Goal: Information Seeking & Learning: Learn about a topic

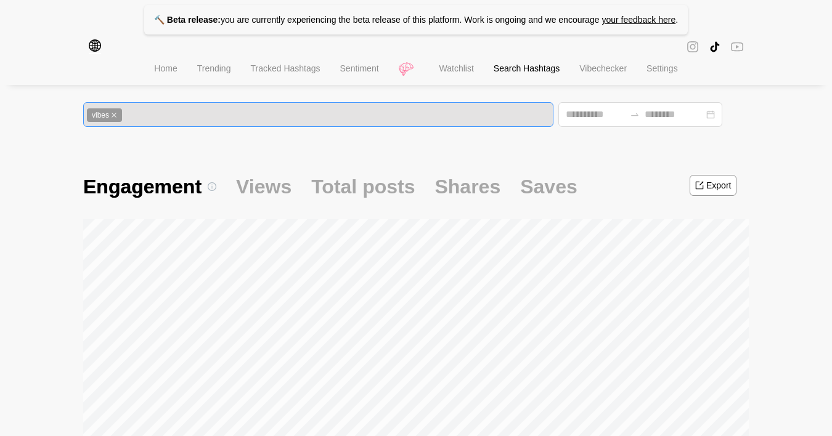
click at [148, 115] on div "vibes" at bounding box center [318, 115] width 463 height 14
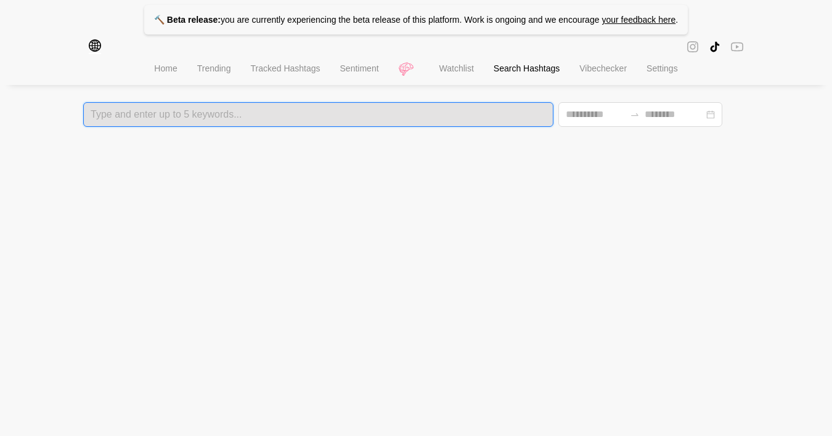
click at [137, 114] on div at bounding box center [318, 114] width 463 height 9
type input "*******"
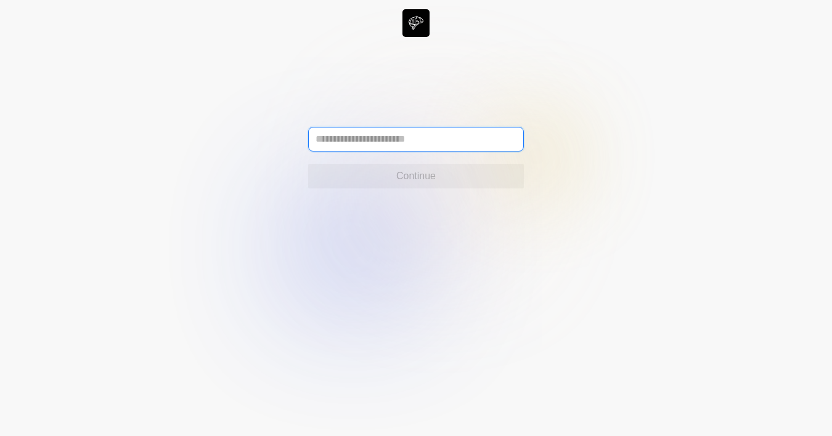
click at [423, 137] on input "text" at bounding box center [416, 139] width 216 height 25
type input "**********"
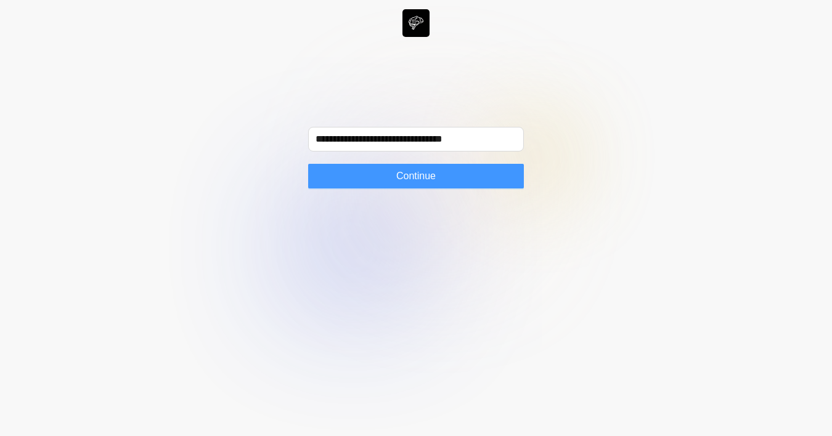
click at [379, 178] on button "Continue" at bounding box center [416, 176] width 216 height 25
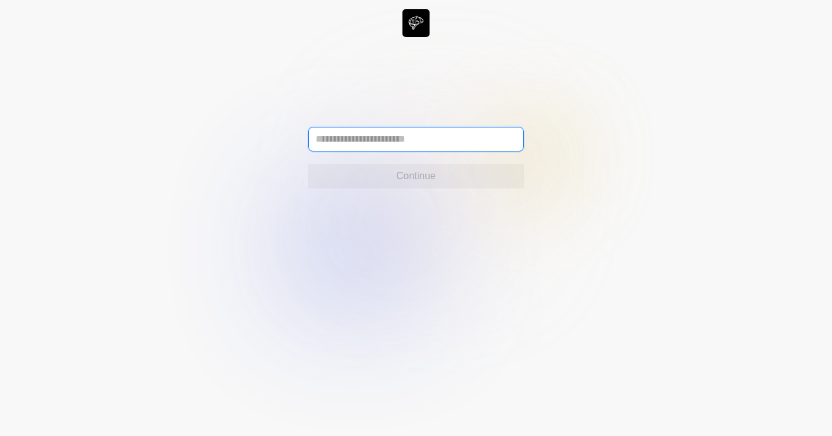
click at [333, 146] on input "text" at bounding box center [416, 139] width 216 height 25
type input "**********"
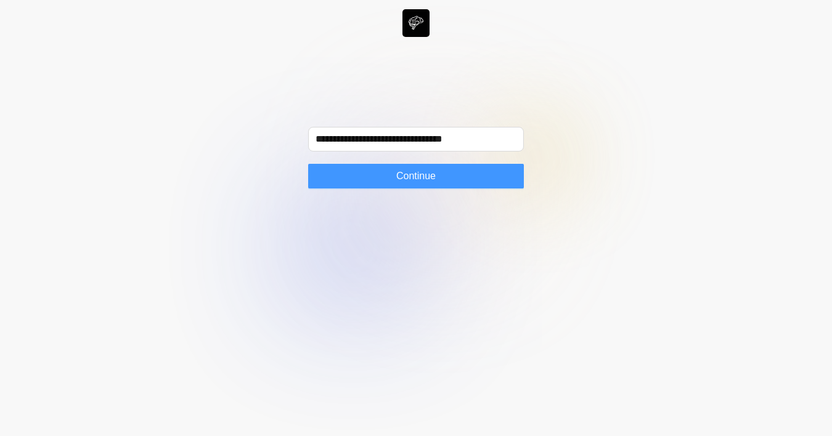
click at [381, 171] on button "Continue" at bounding box center [416, 176] width 216 height 25
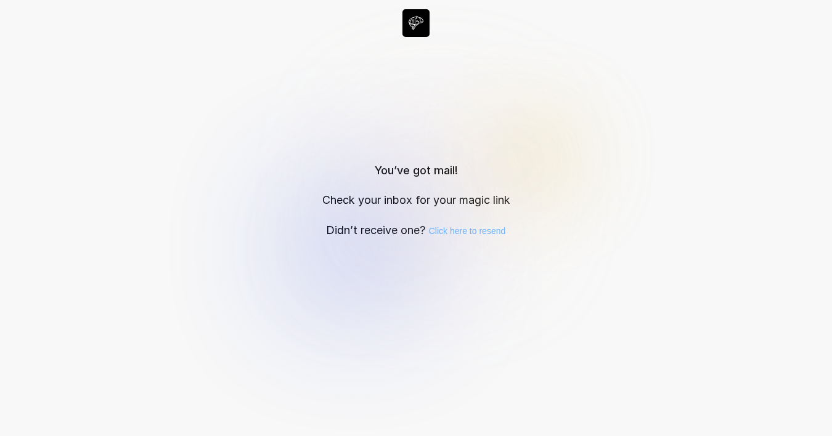
click at [481, 230] on div "Click here to resend" at bounding box center [467, 231] width 77 height 14
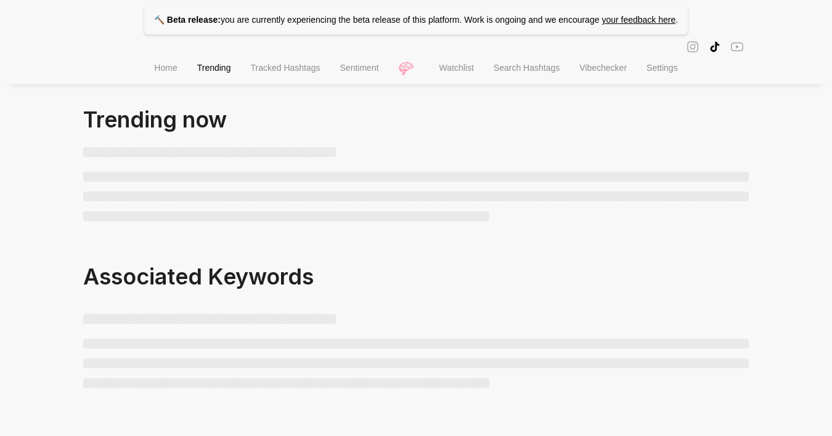
click at [278, 71] on span "Tracked Hashtags" at bounding box center [285, 68] width 70 height 10
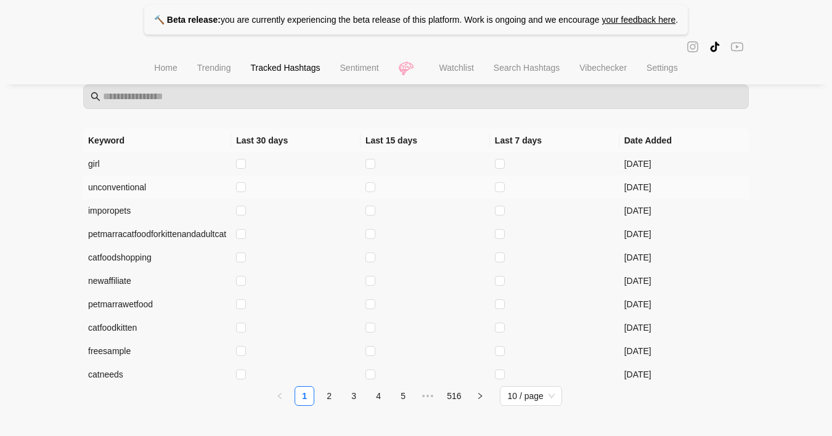
scroll to position [120, 0]
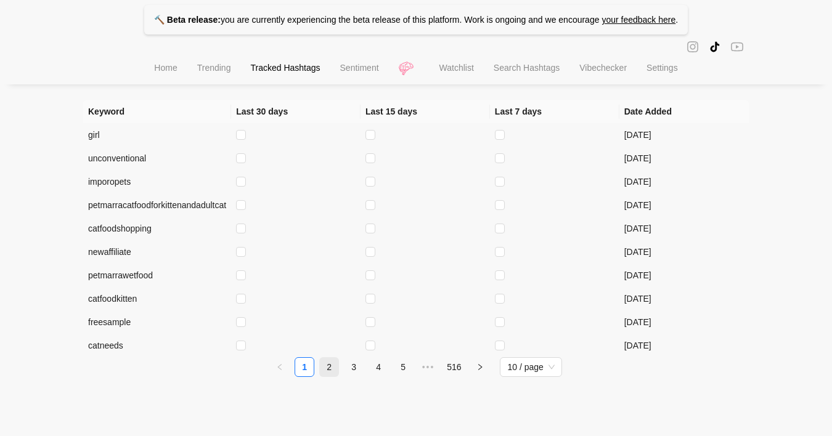
click at [331, 364] on link "2" at bounding box center [329, 367] width 18 height 18
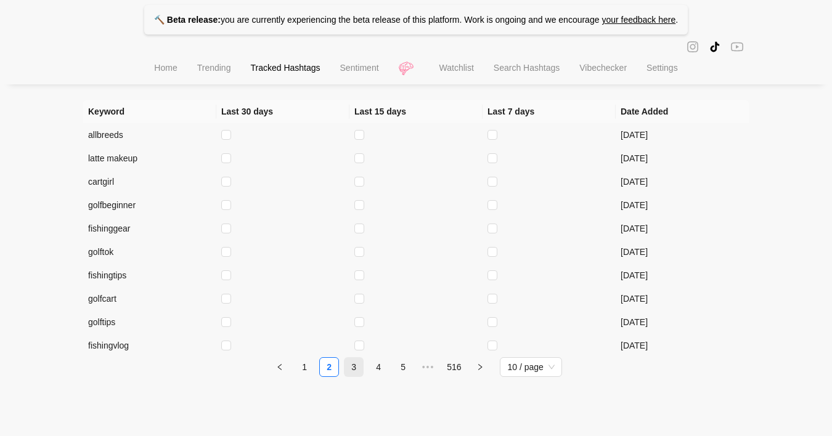
click at [357, 370] on link "3" at bounding box center [353, 367] width 18 height 18
click at [378, 361] on link "4" at bounding box center [378, 367] width 18 height 18
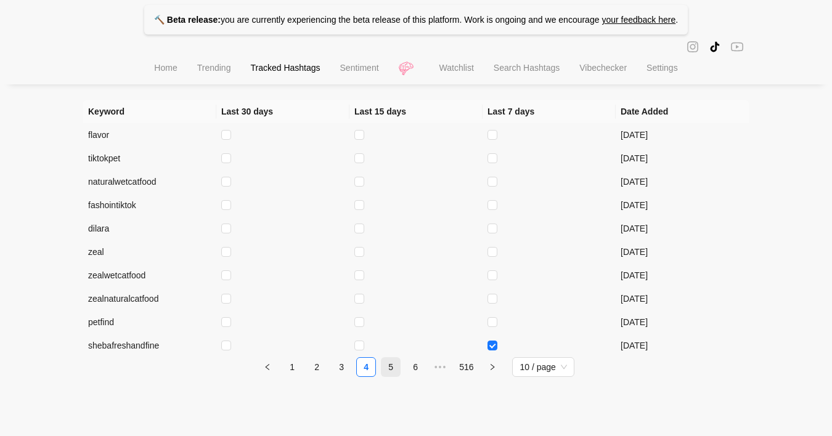
click at [393, 369] on link "5" at bounding box center [390, 367] width 18 height 18
click at [407, 369] on link "6" at bounding box center [403, 367] width 18 height 18
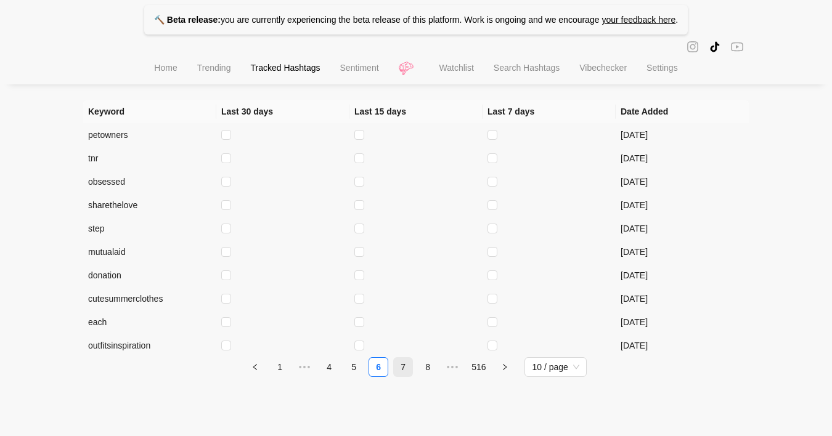
click at [406, 367] on link "7" at bounding box center [403, 367] width 18 height 18
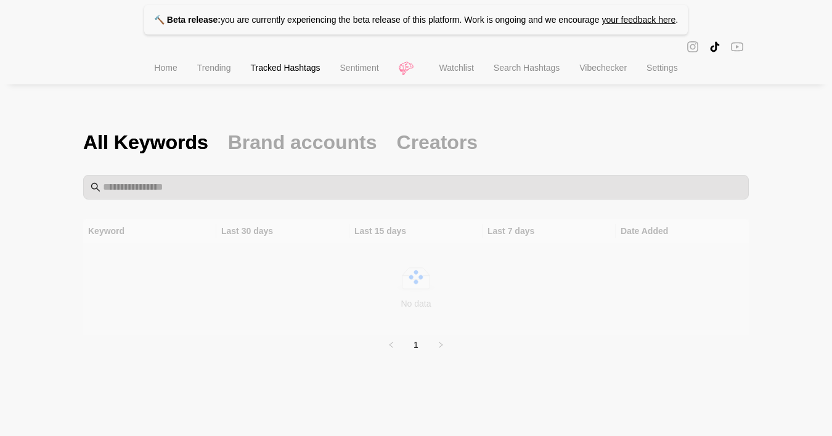
scroll to position [0, 0]
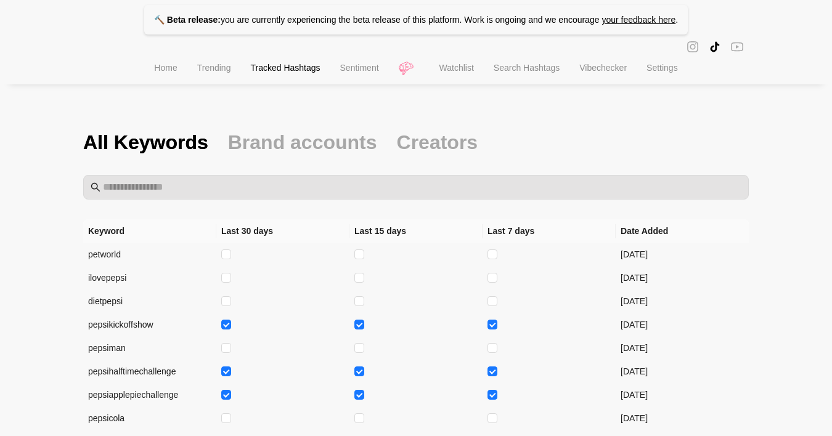
click at [216, 73] on span "Trending" at bounding box center [214, 68] width 34 height 10
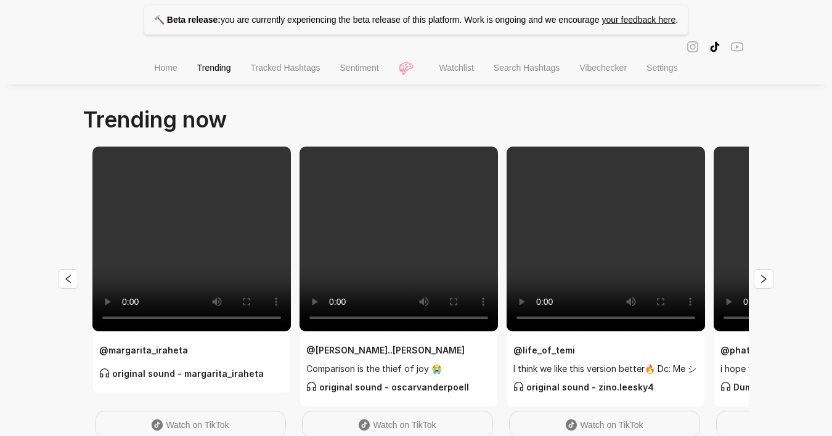
click at [260, 73] on span "Tracked Hashtags" at bounding box center [285, 68] width 70 height 10
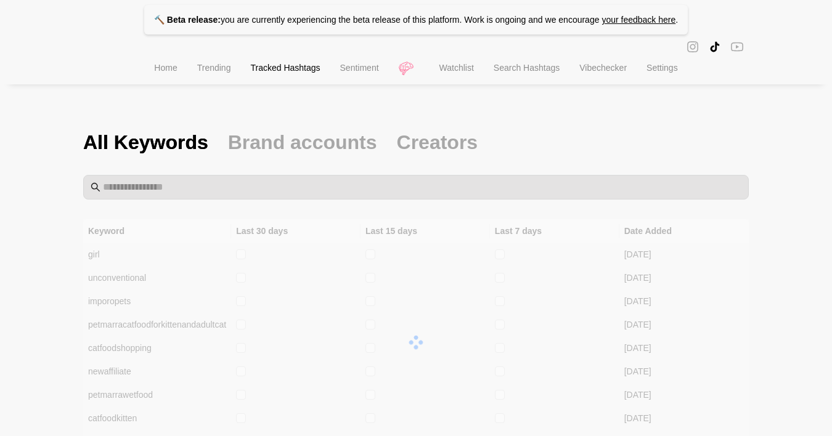
click at [282, 67] on span "Tracked Hashtags" at bounding box center [285, 68] width 70 height 10
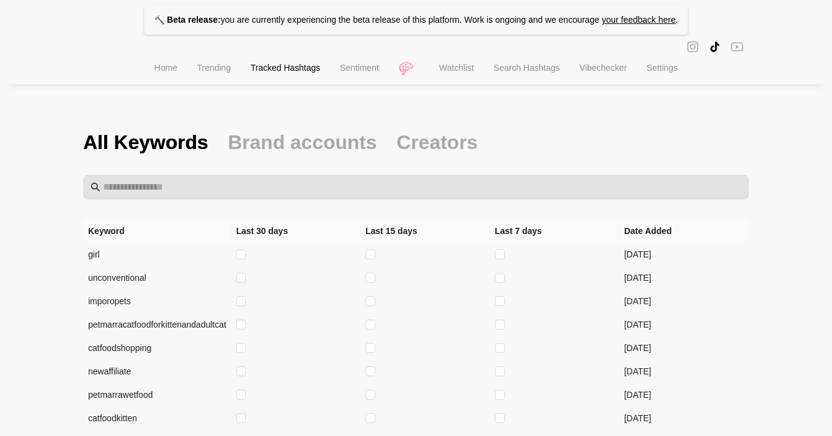
click at [362, 84] on li "Sentiment" at bounding box center [359, 69] width 59 height 31
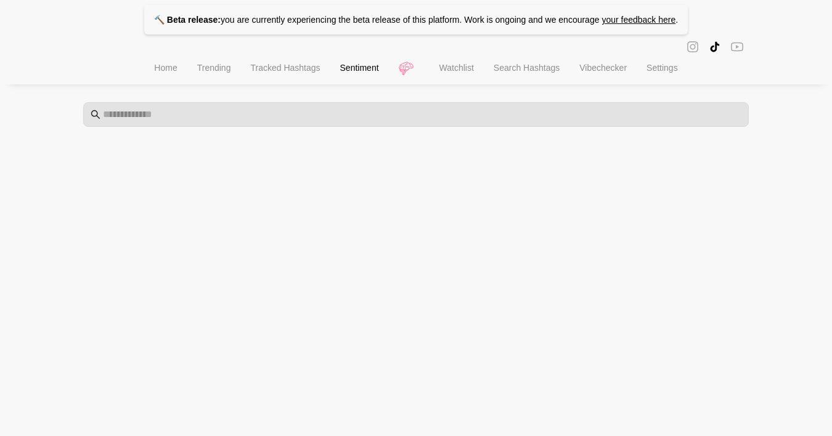
click at [518, 71] on span "Search Hashtags" at bounding box center [527, 68] width 66 height 10
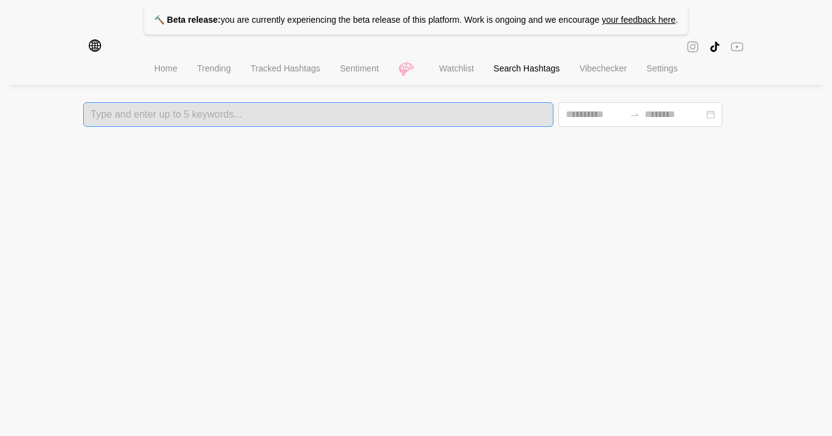
click at [330, 115] on div at bounding box center [318, 114] width 463 height 9
type input "*"
type input "****"
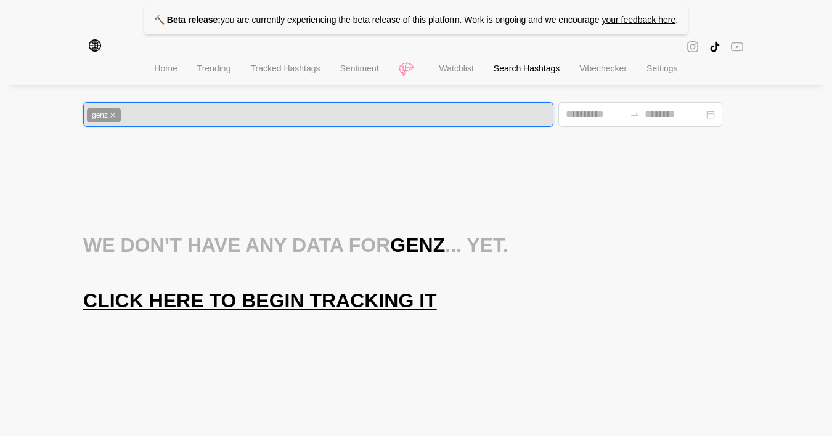
click at [113, 116] on icon "close" at bounding box center [113, 115] width 6 height 6
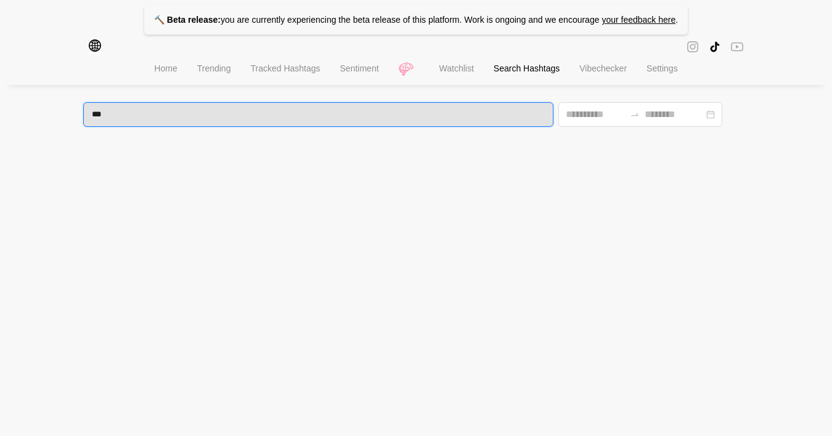
type input "****"
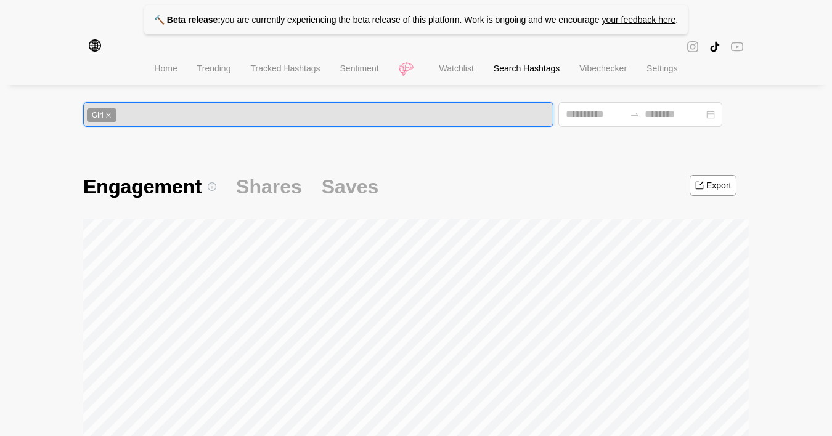
click at [104, 117] on span "Girl" at bounding box center [102, 115] width 30 height 14
click at [109, 115] on icon "close" at bounding box center [108, 115] width 6 height 6
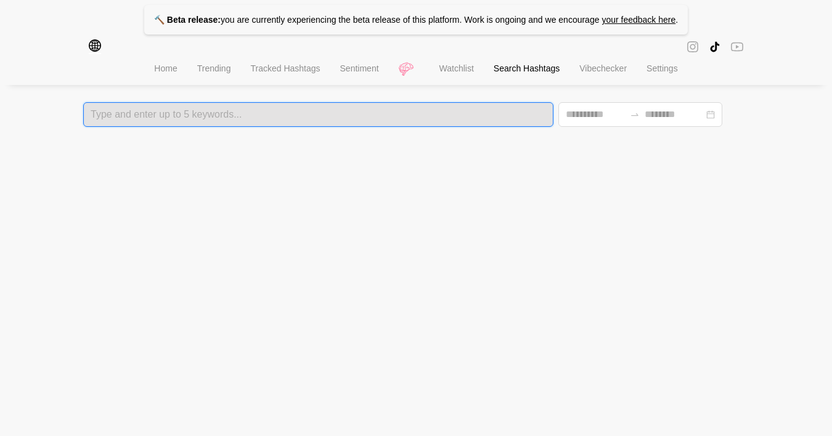
type input "*"
type input "******"
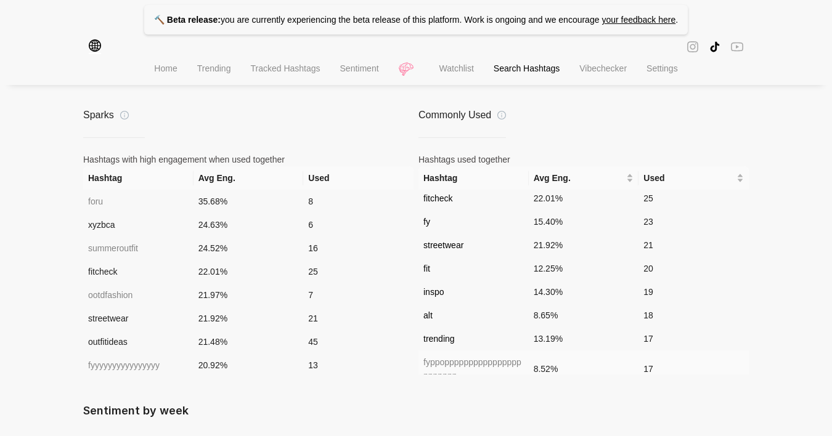
scroll to position [296, 0]
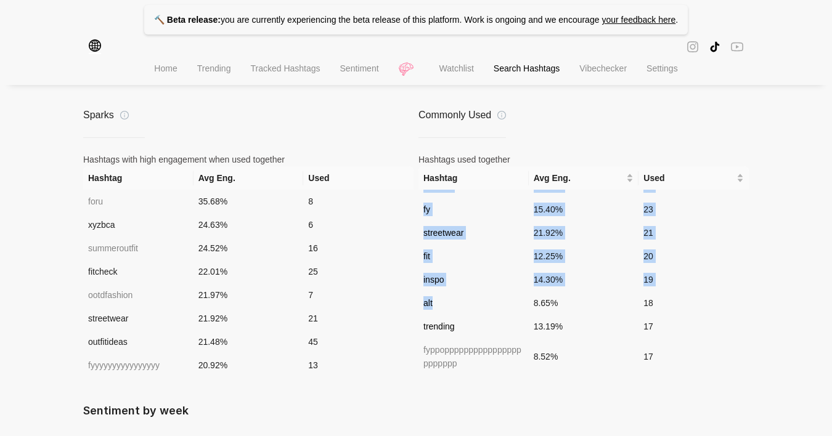
drag, startPoint x: 441, startPoint y: 305, endPoint x: 417, endPoint y: 305, distance: 24.0
click at [417, 305] on div "Sparks Hashtags with high engagement when used together Hashtag Avg Eng. Used f…" at bounding box center [416, 240] width 666 height 267
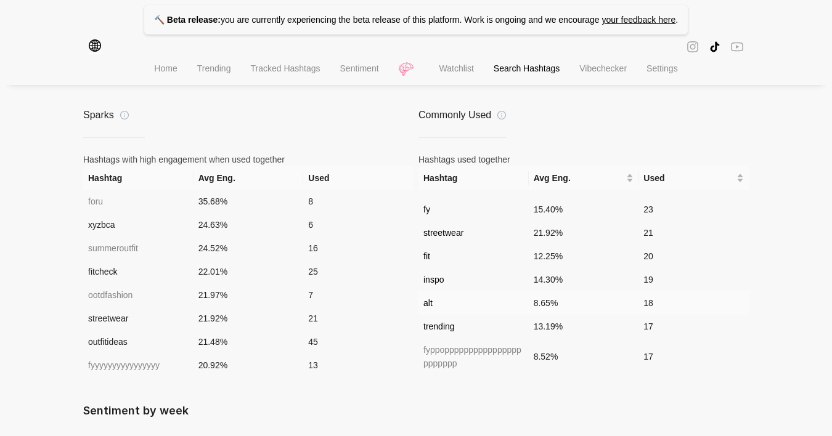
click at [448, 306] on td "alt" at bounding box center [473, 302] width 110 height 23
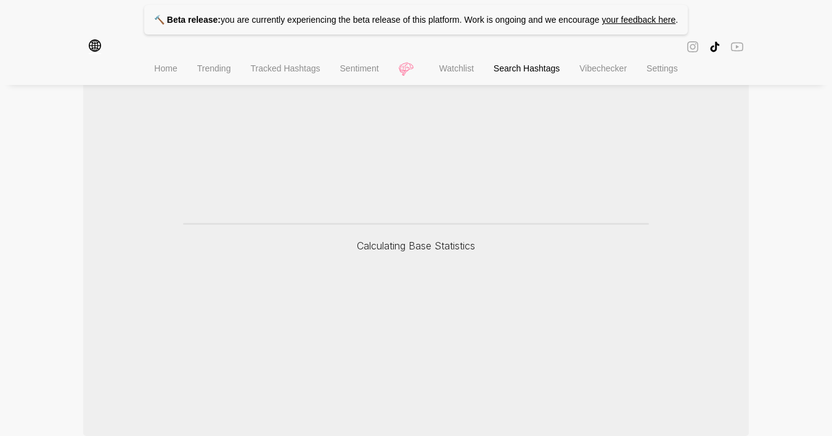
scroll to position [122, 0]
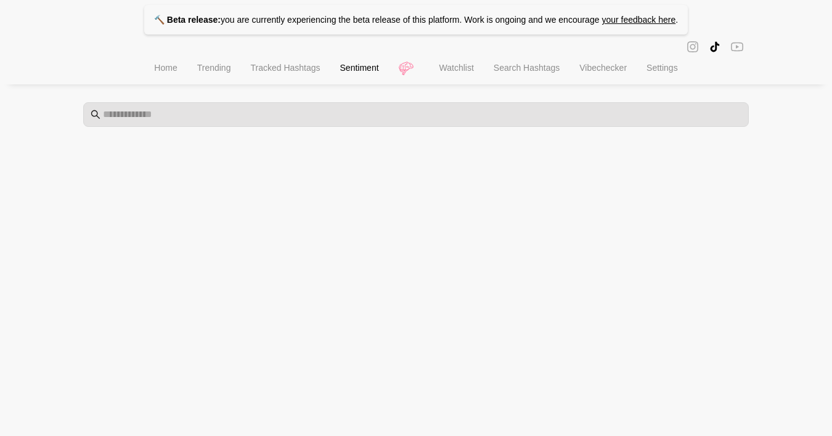
click at [537, 76] on li "Search Hashtags" at bounding box center [527, 69] width 86 height 31
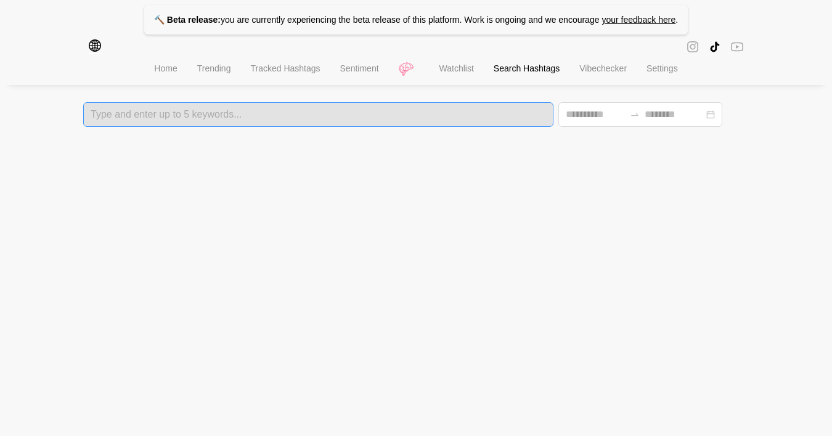
click at [402, 105] on div "Type and enter up to 5 keywords..." at bounding box center [318, 114] width 470 height 25
type input "*"
type input "***"
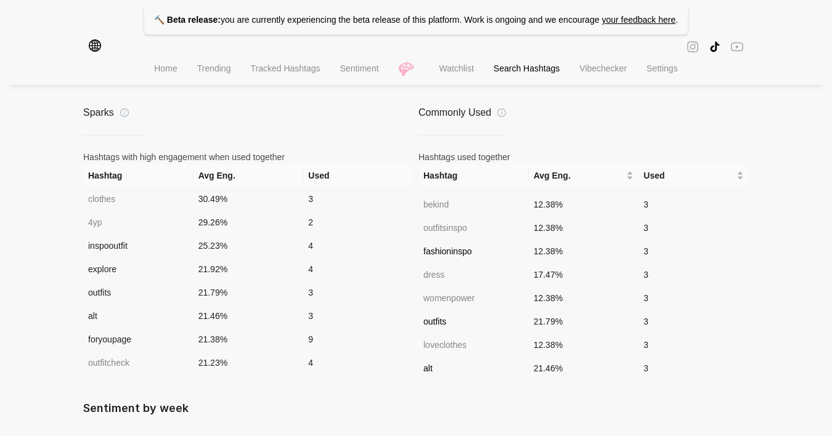
scroll to position [672, 0]
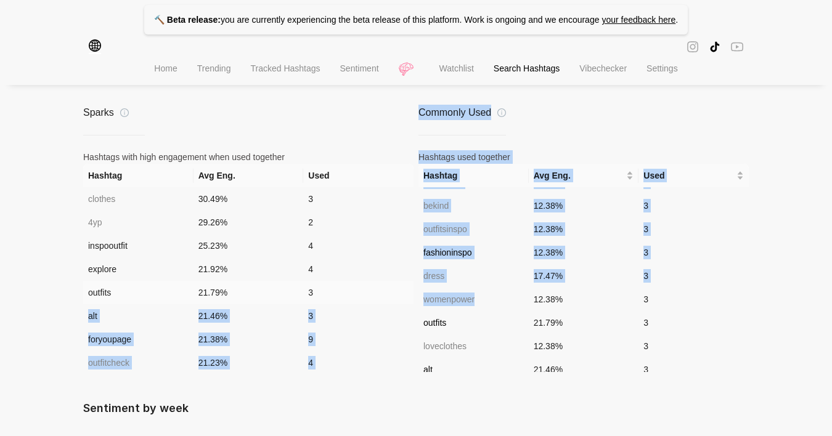
drag, startPoint x: 487, startPoint y: 300, endPoint x: 399, endPoint y: 301, distance: 88.1
click at [399, 301] on div "Sparks Hashtags with high engagement when used together Hashtag Avg Eng. Used c…" at bounding box center [416, 238] width 666 height 267
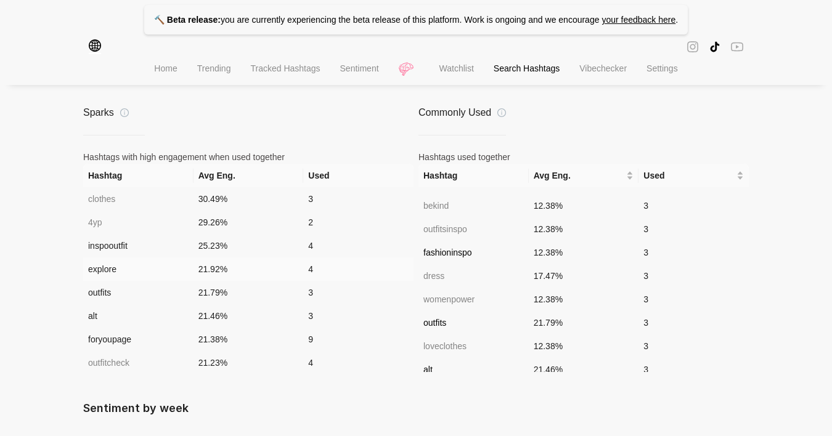
click at [397, 269] on td "4" at bounding box center [358, 269] width 110 height 23
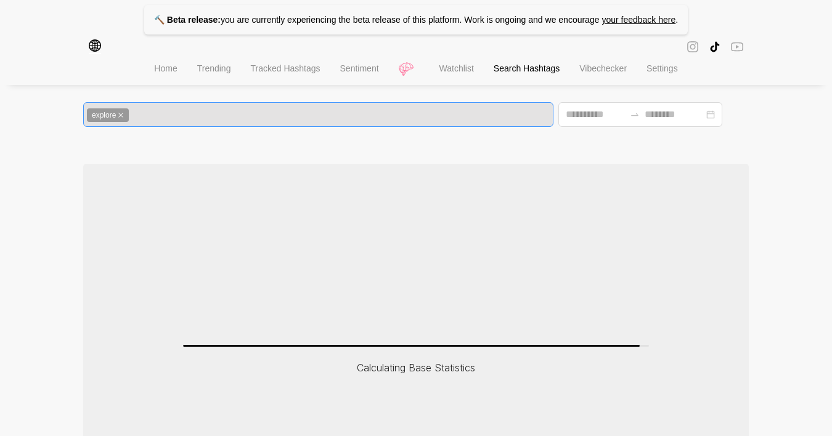
click at [123, 115] on icon "close" at bounding box center [121, 115] width 6 height 6
click at [131, 115] on div at bounding box center [318, 114] width 463 height 9
type input "***"
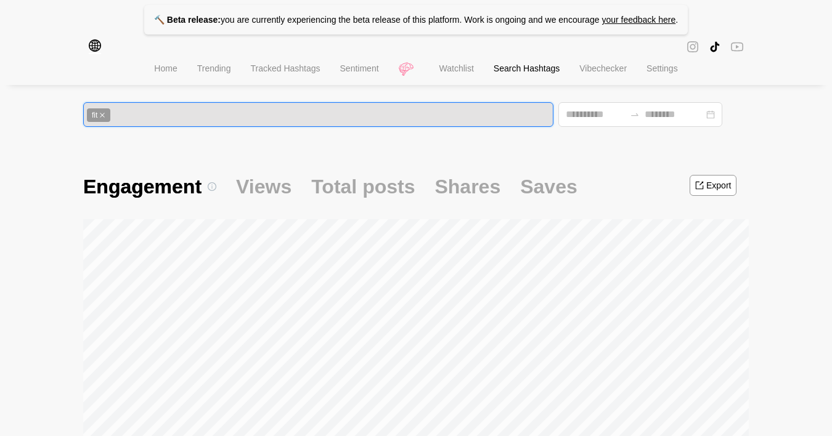
click at [105, 117] on icon "close" at bounding box center [102, 115] width 6 height 6
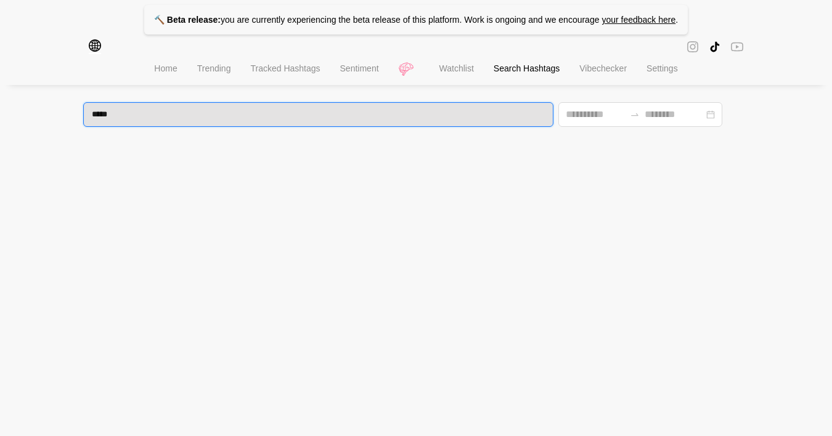
type input "******"
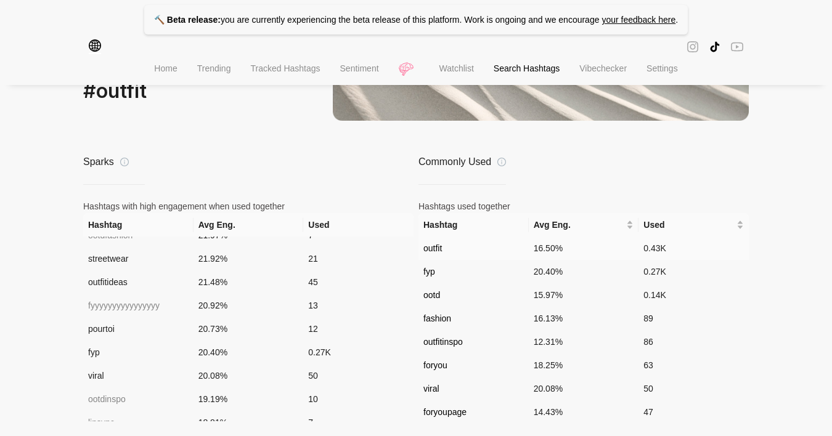
click at [436, 239] on td "outfit" at bounding box center [473, 248] width 110 height 23
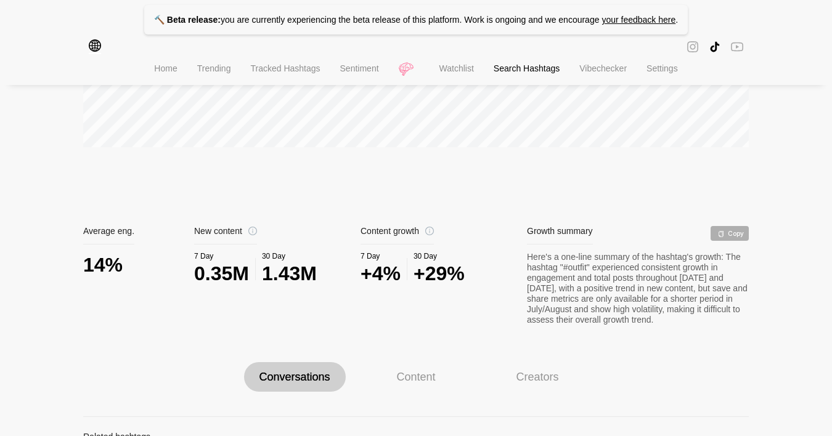
scroll to position [447, 0]
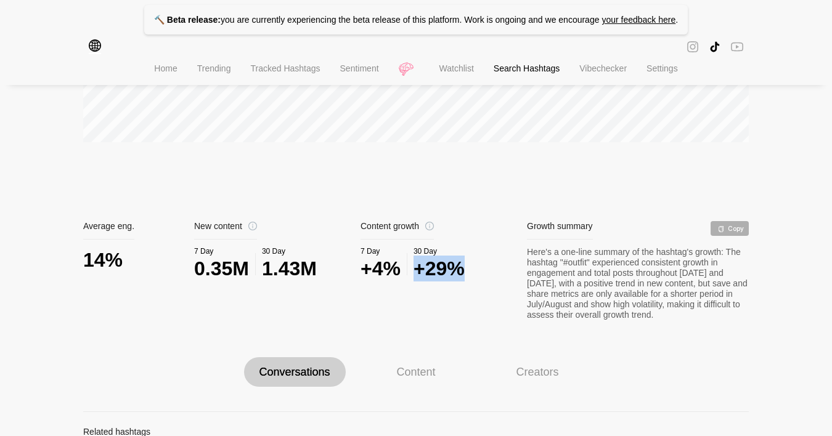
drag, startPoint x: 489, startPoint y: 275, endPoint x: 422, endPoint y: 274, distance: 66.6
click at [422, 274] on div "7 Day +4% 30 Day +29%" at bounding box center [444, 264] width 166 height 35
copy div "+29%"
drag, startPoint x: 267, startPoint y: 270, endPoint x: 345, endPoint y: 271, distance: 78.3
click at [345, 271] on div "7 Day 0.35M 30 Day 1.43M" at bounding box center [277, 264] width 166 height 35
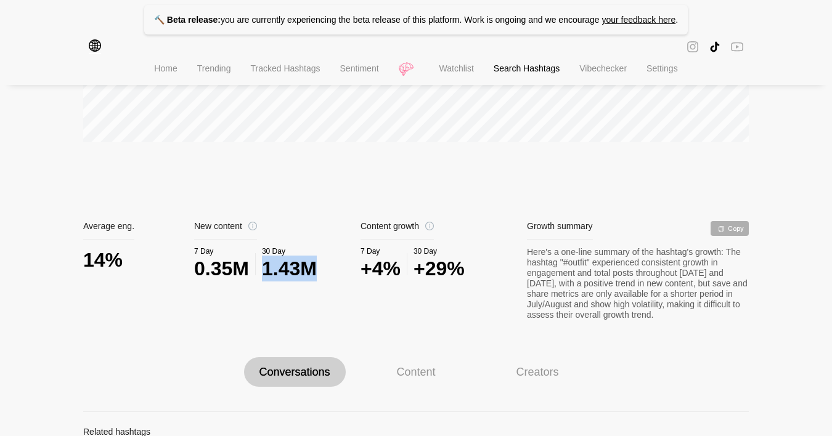
copy div "1.43M"
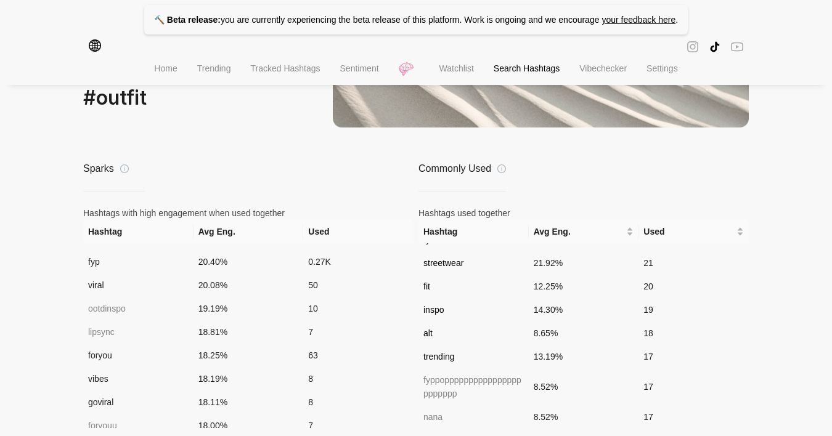
scroll to position [321, 0]
click at [428, 333] on span "alt" at bounding box center [427, 332] width 9 height 10
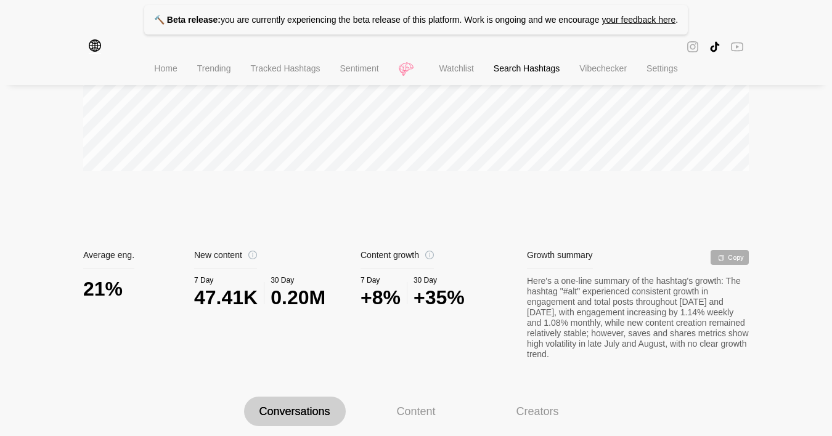
scroll to position [840, 0]
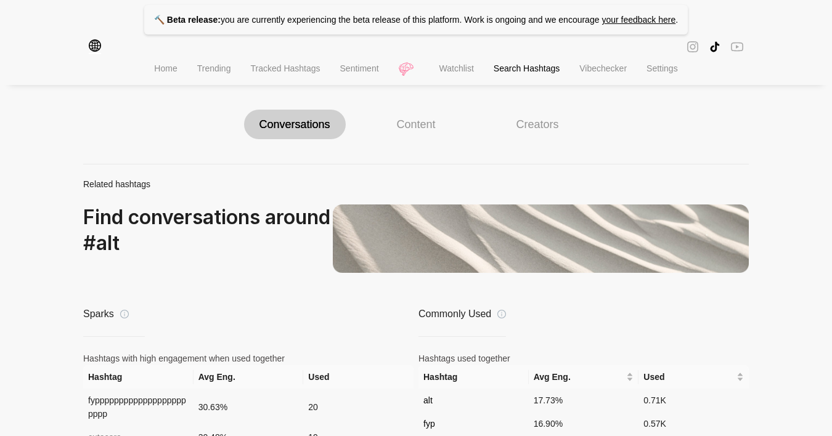
scroll to position [453, 0]
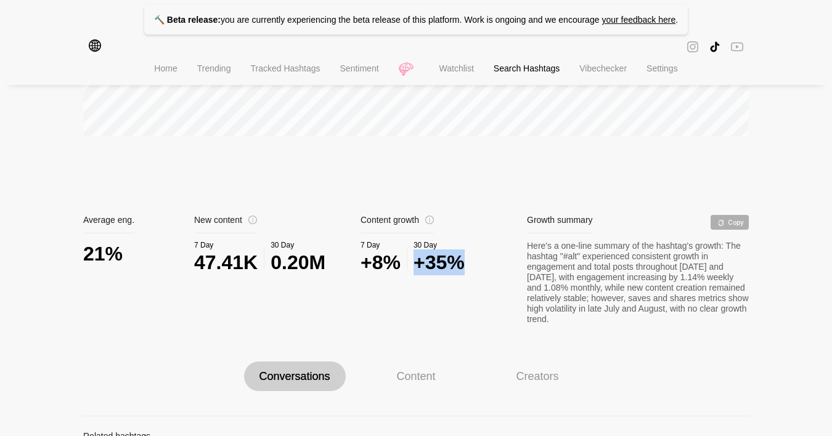
drag, startPoint x: 492, startPoint y: 262, endPoint x: 417, endPoint y: 262, distance: 74.6
click at [417, 262] on div "7 Day +8% 30 Day +35%" at bounding box center [444, 258] width 166 height 35
copy div "+35%"
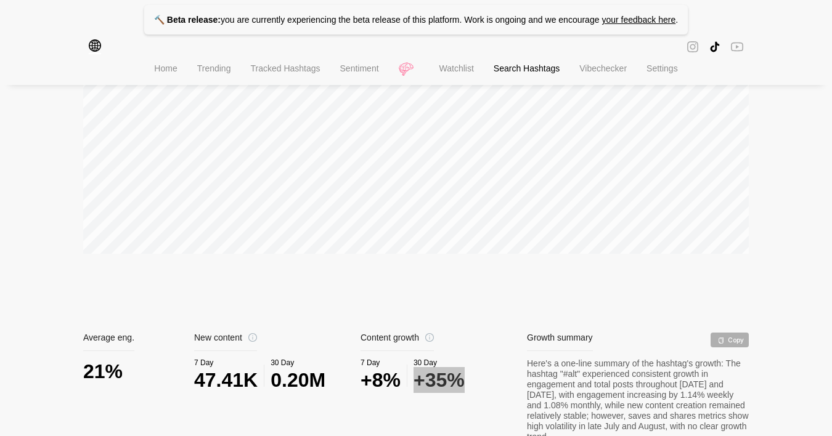
scroll to position [407, 0]
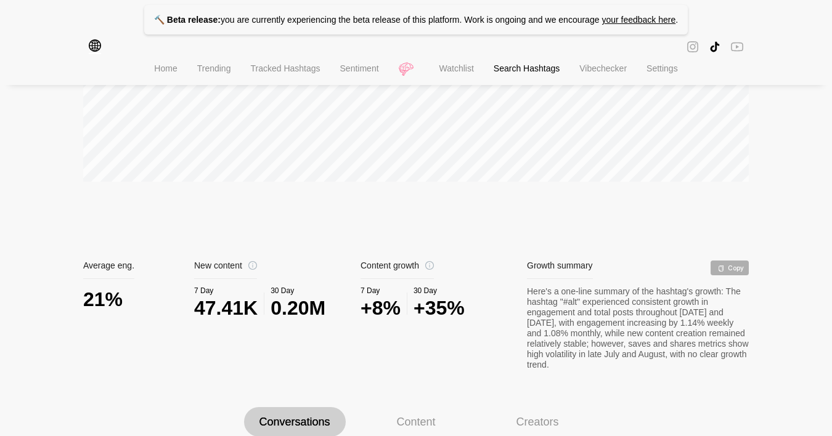
click at [255, 266] on icon "info-circle" at bounding box center [252, 265] width 9 height 9
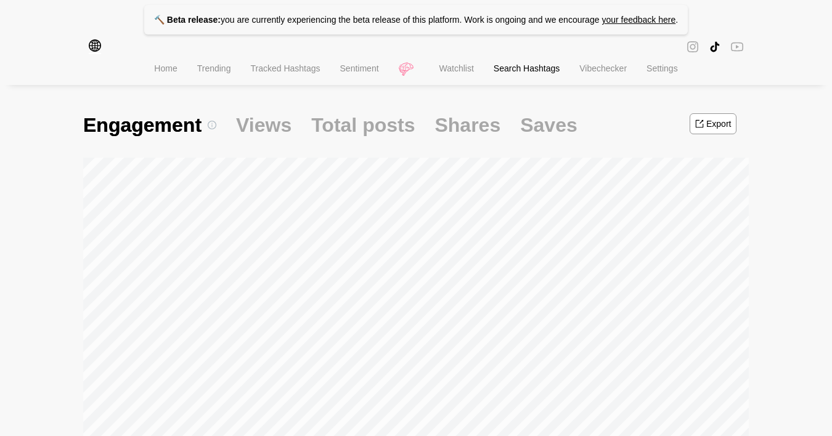
scroll to position [59, 0]
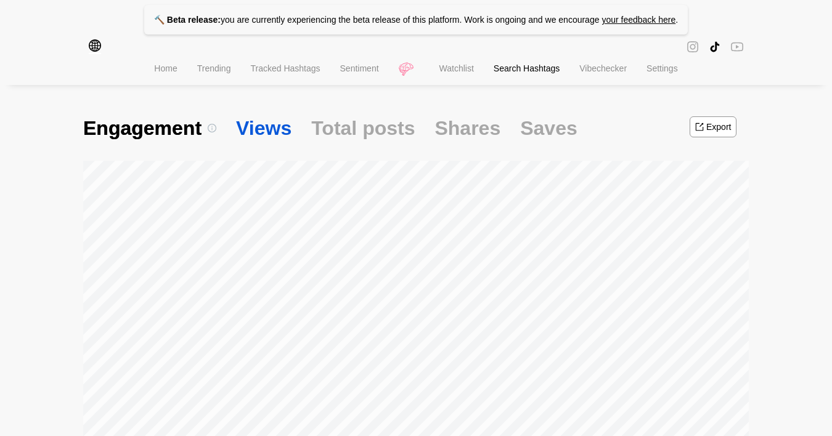
click at [279, 131] on span "Views" at bounding box center [263, 128] width 55 height 26
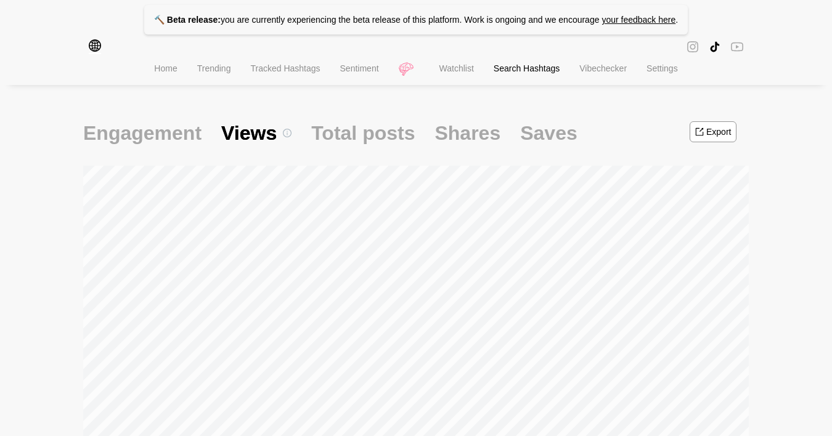
scroll to position [36, 0]
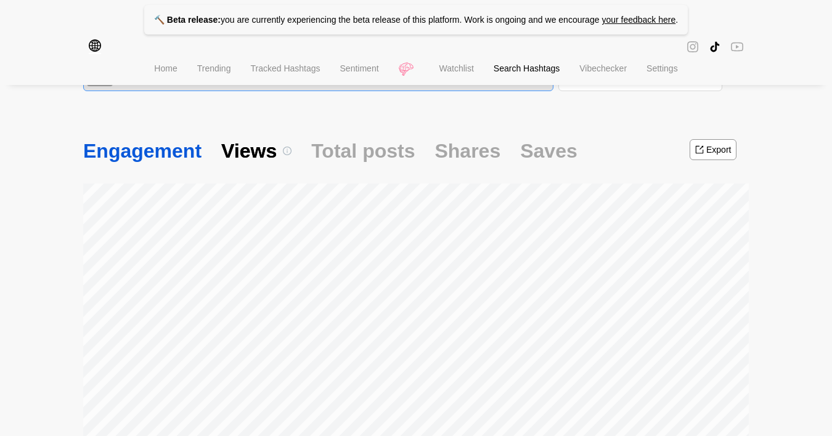
click at [162, 148] on span "Engagement" at bounding box center [142, 151] width 118 height 26
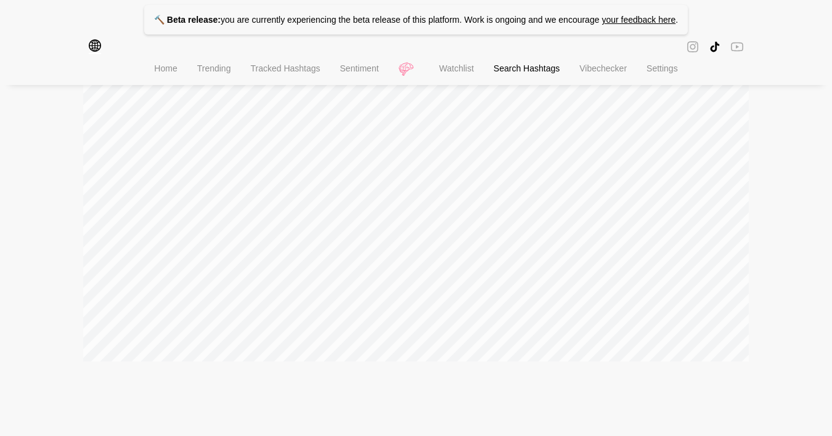
scroll to position [0, 0]
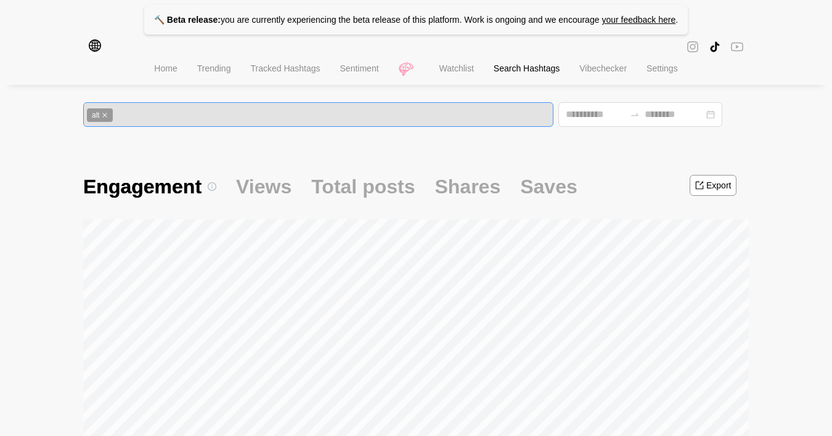
click at [107, 115] on icon "close" at bounding box center [105, 115] width 6 height 6
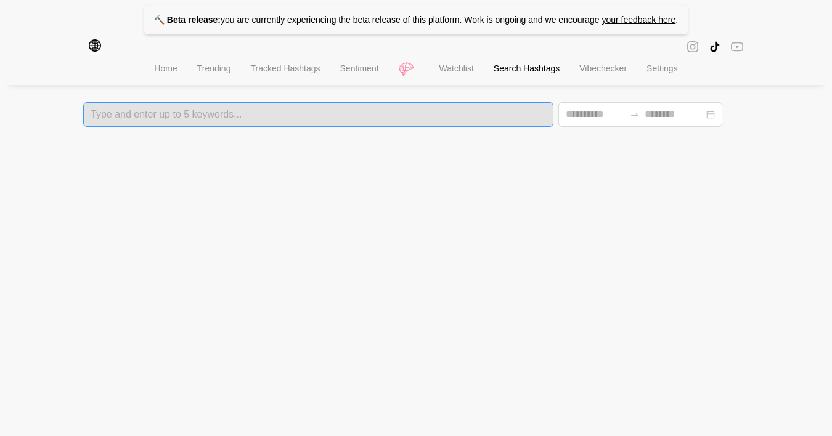
click at [118, 114] on div at bounding box center [318, 114] width 463 height 9
type input "******"
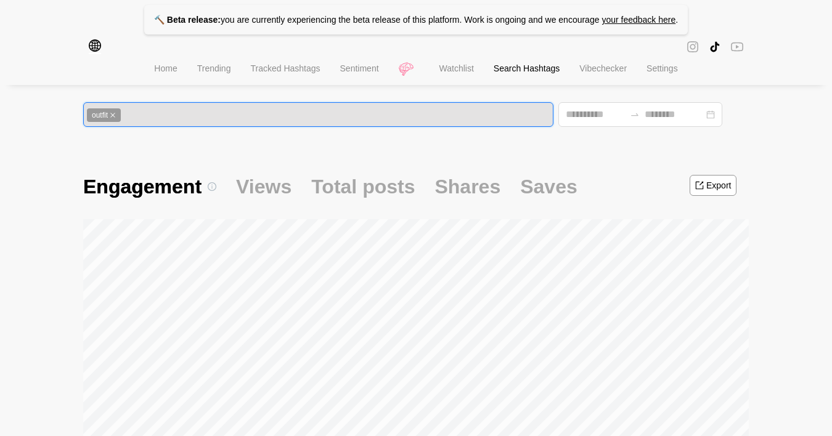
click at [272, 203] on div "Views" at bounding box center [263, 187] width 55 height 46
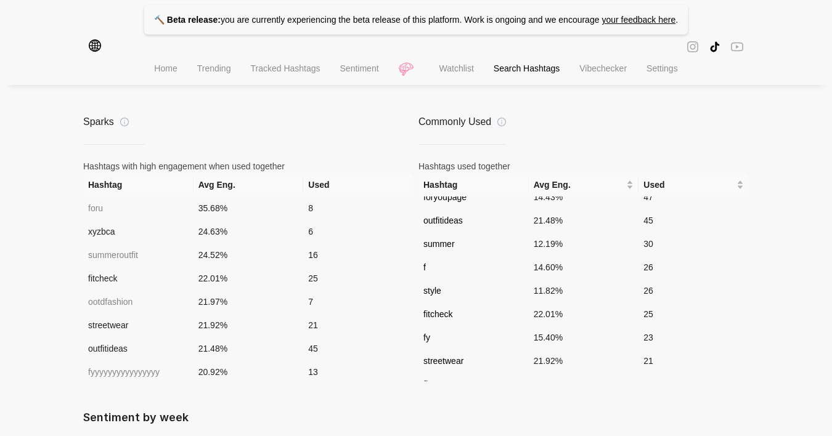
scroll to position [167, 0]
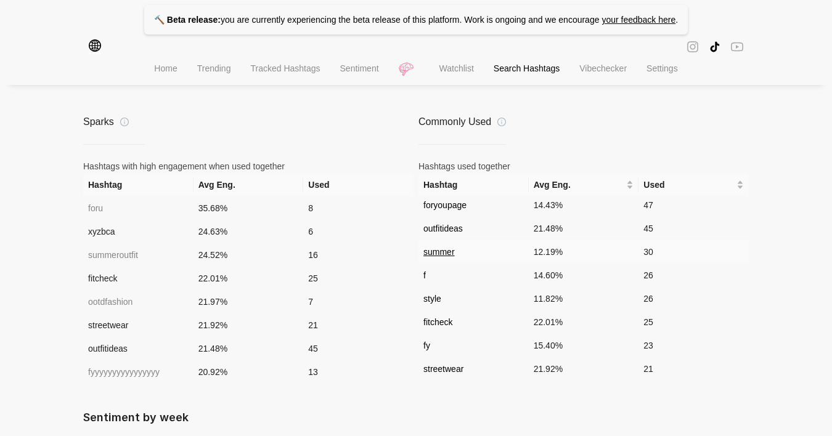
click at [446, 253] on span "summer" at bounding box center [438, 252] width 31 height 10
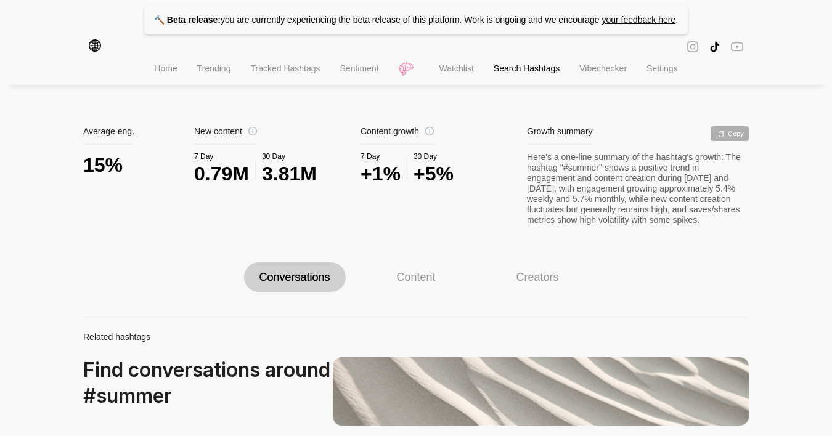
scroll to position [531, 0]
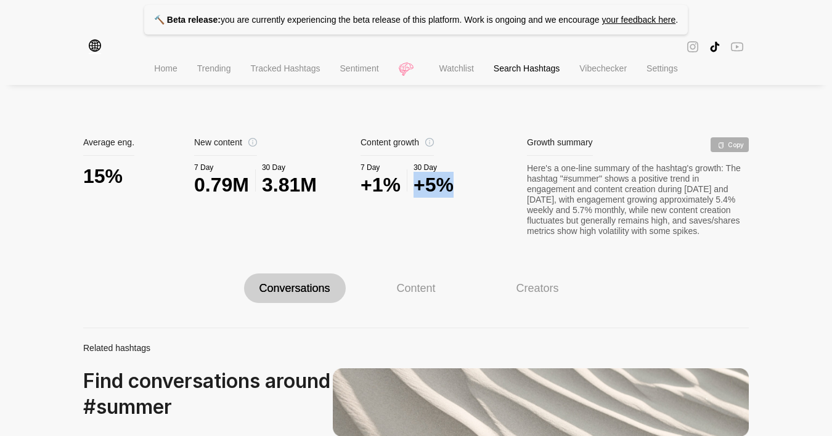
drag, startPoint x: 472, startPoint y: 184, endPoint x: 416, endPoint y: 184, distance: 56.1
click at [416, 184] on div "7 Day +1% 30 Day +5%" at bounding box center [444, 180] width 166 height 35
copy div "+5%"
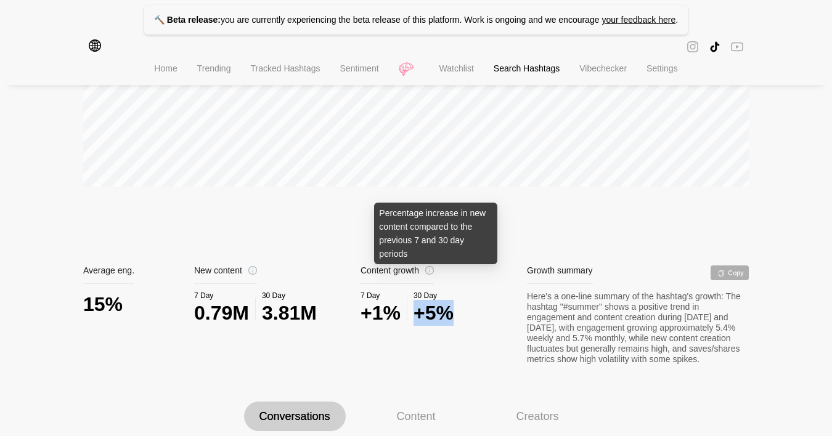
scroll to position [0, 0]
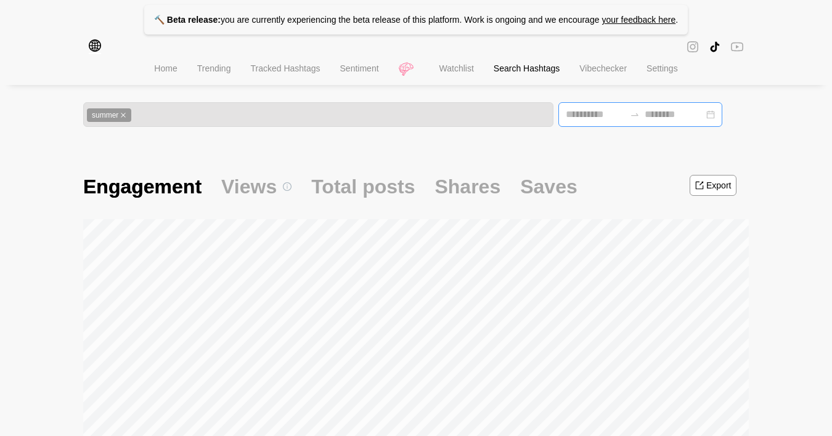
click at [594, 107] on div at bounding box center [640, 114] width 164 height 25
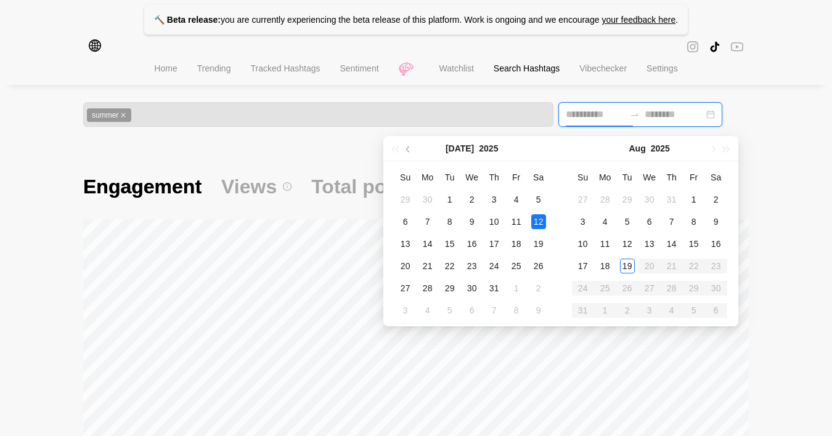
type input "**********"
click at [407, 151] on button "button" at bounding box center [409, 148] width 14 height 25
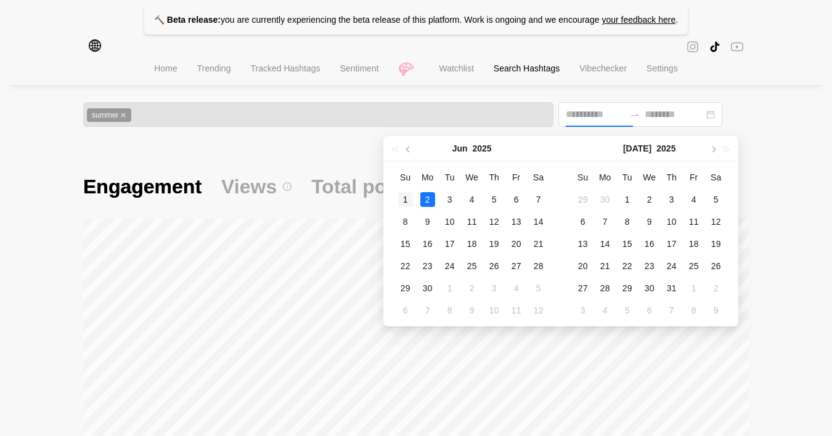
type input "**********"
click at [407, 195] on div "1" at bounding box center [405, 199] width 15 height 15
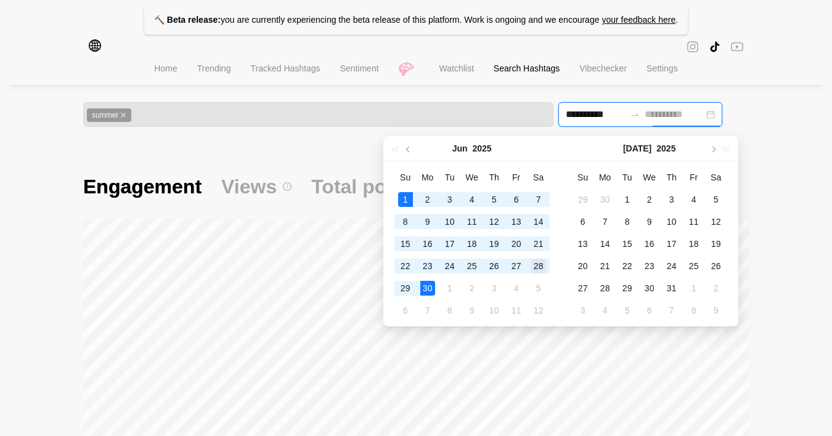
type input "**********"
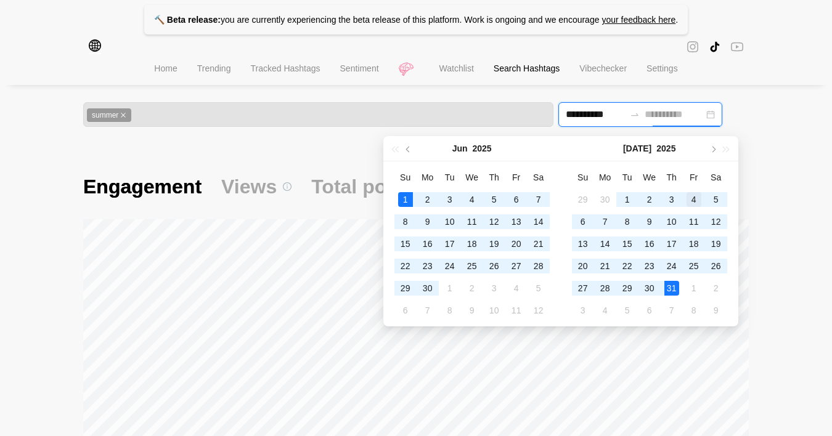
type input "**********"
click at [672, 291] on div "31" at bounding box center [671, 288] width 15 height 15
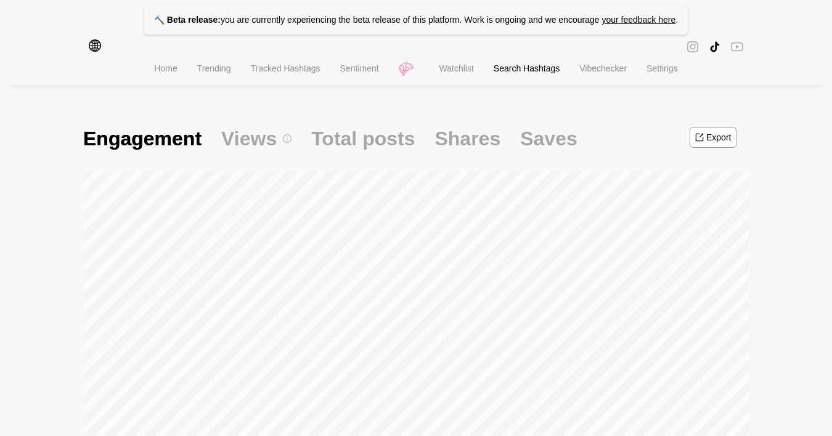
scroll to position [92, 0]
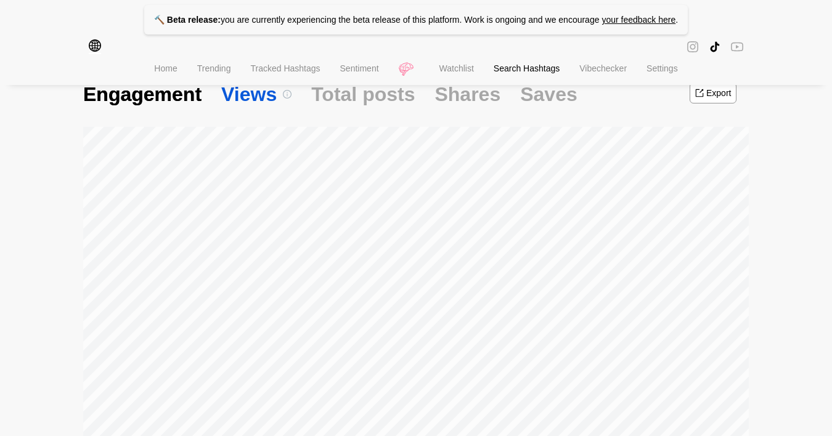
click at [250, 96] on span "Views" at bounding box center [256, 94] width 70 height 26
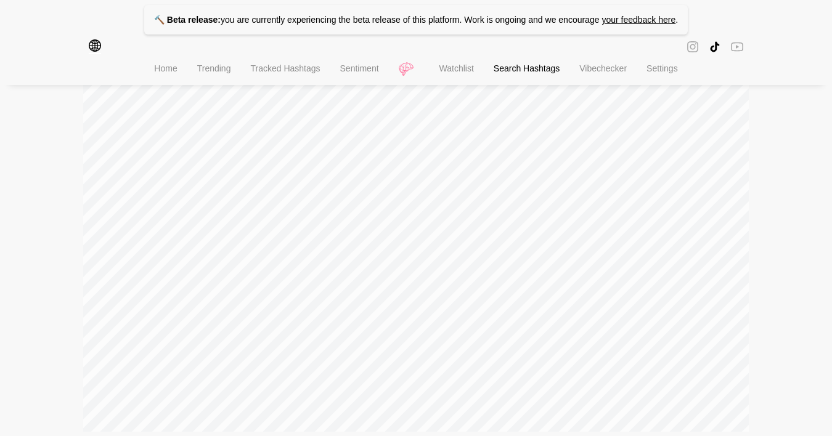
scroll to position [13, 0]
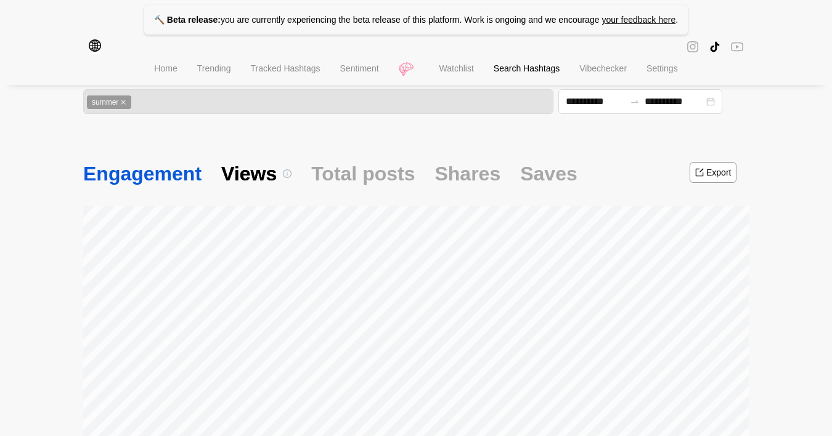
click at [157, 167] on span "Engagement" at bounding box center [142, 174] width 118 height 26
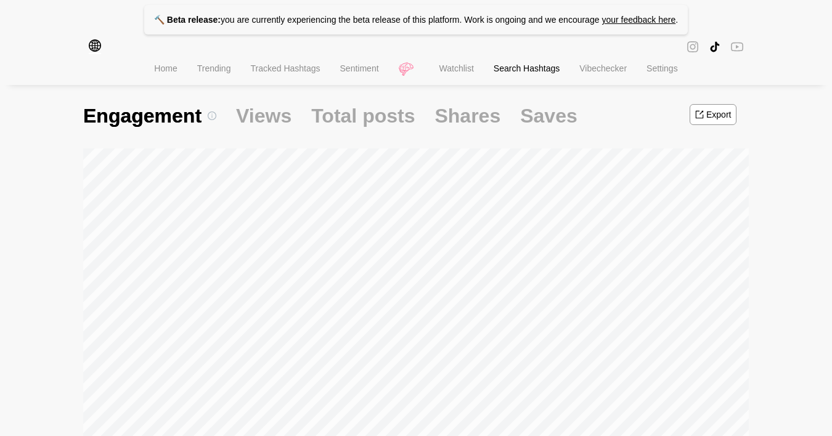
scroll to position [77, 0]
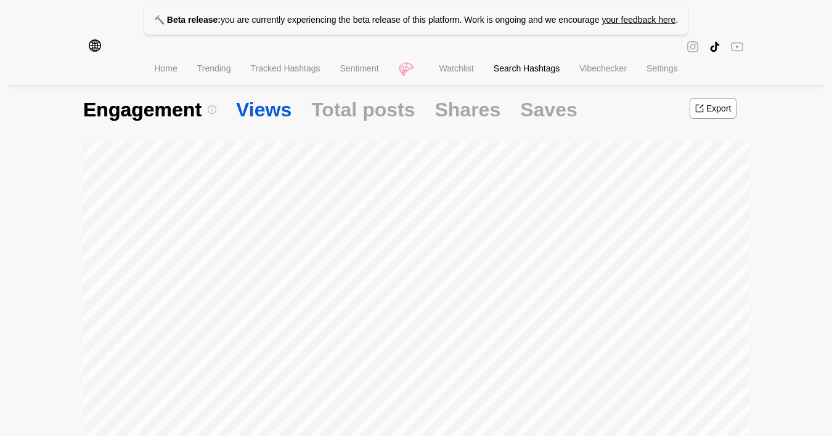
click at [262, 111] on span "Views" at bounding box center [263, 110] width 55 height 26
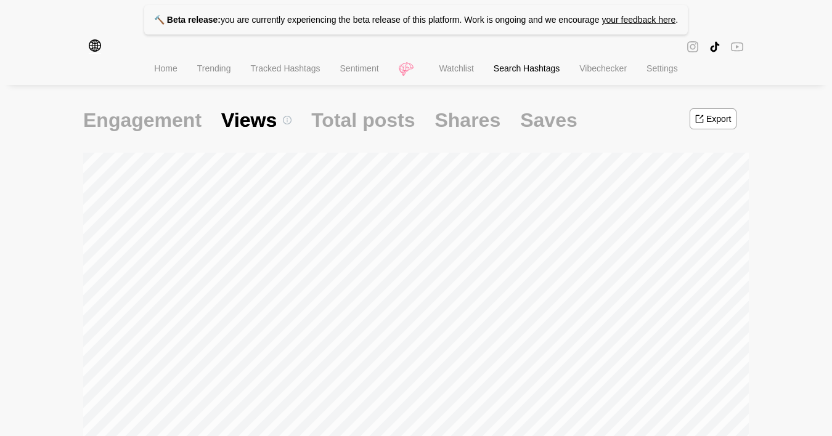
scroll to position [19, 0]
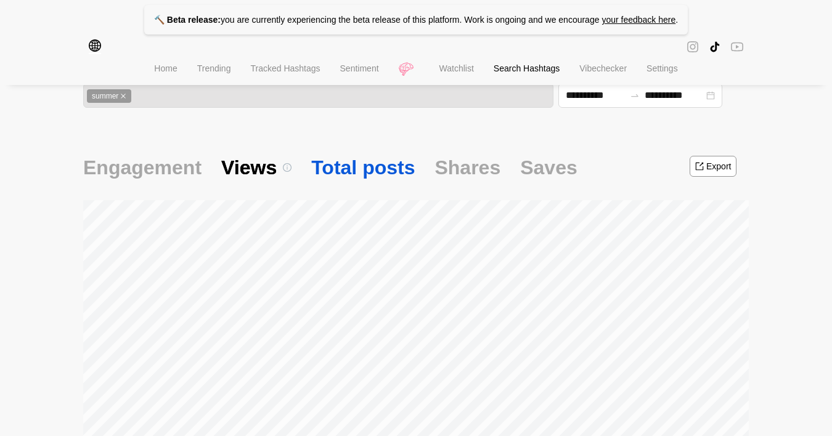
click at [353, 163] on span "Total posts" at bounding box center [363, 168] width 104 height 26
click at [245, 163] on span "Views" at bounding box center [248, 168] width 55 height 26
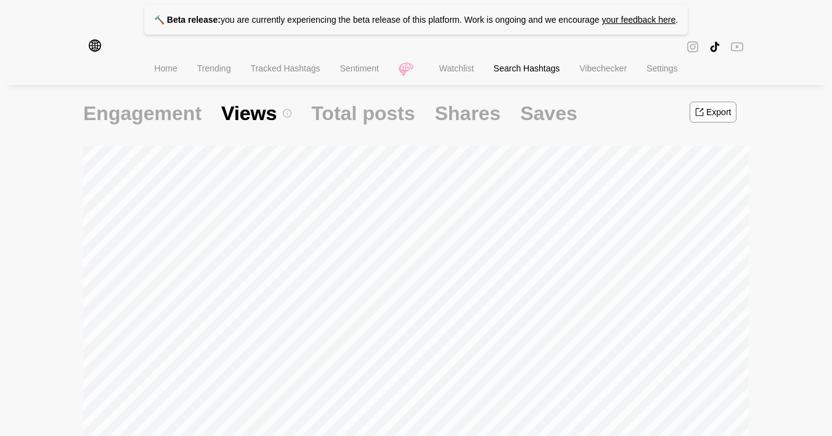
scroll to position [14, 0]
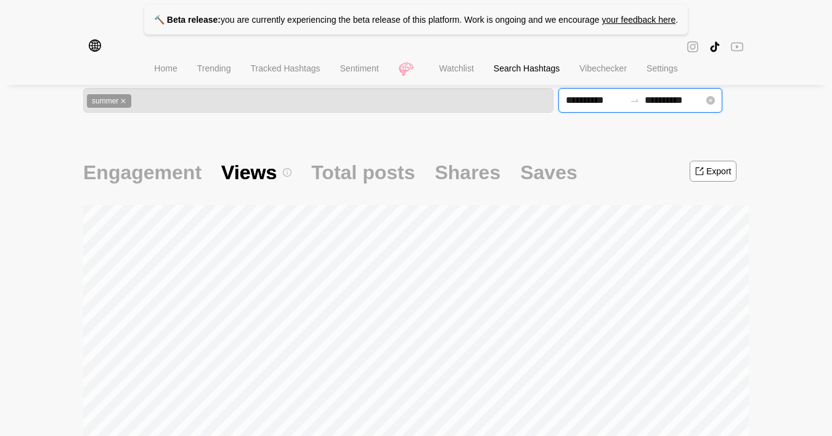
click at [602, 101] on input "**********" at bounding box center [595, 100] width 59 height 15
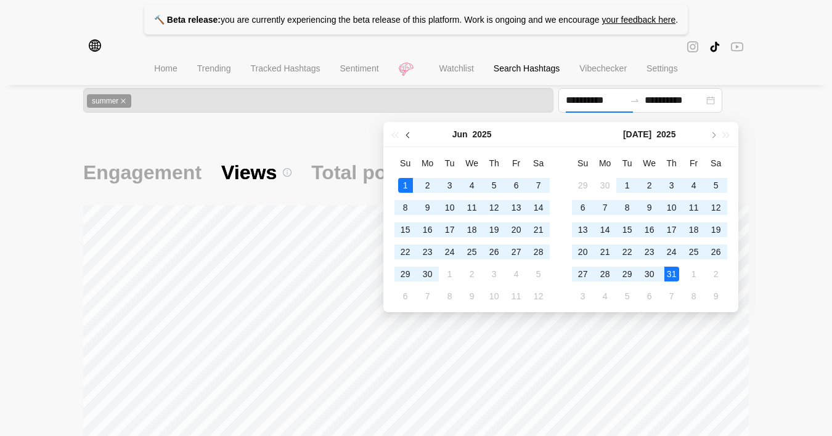
click at [409, 137] on button "button" at bounding box center [409, 134] width 14 height 25
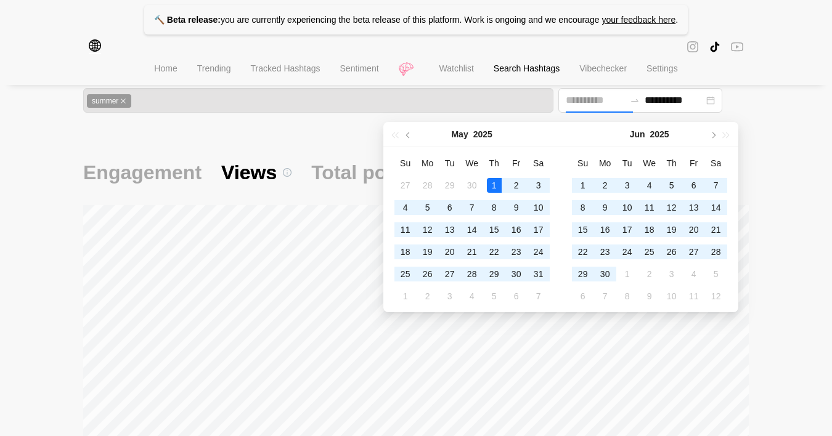
type input "**********"
click at [490, 183] on div "1" at bounding box center [494, 185] width 15 height 15
click at [715, 135] on button "button" at bounding box center [713, 134] width 14 height 25
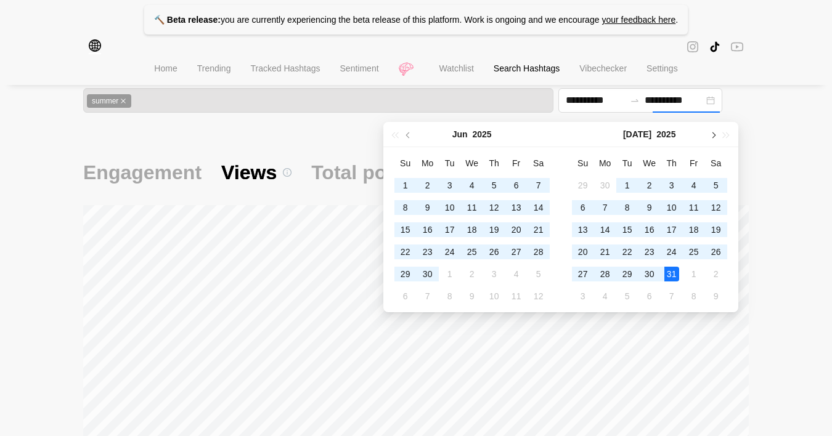
click at [712, 137] on span "button" at bounding box center [712, 135] width 6 height 6
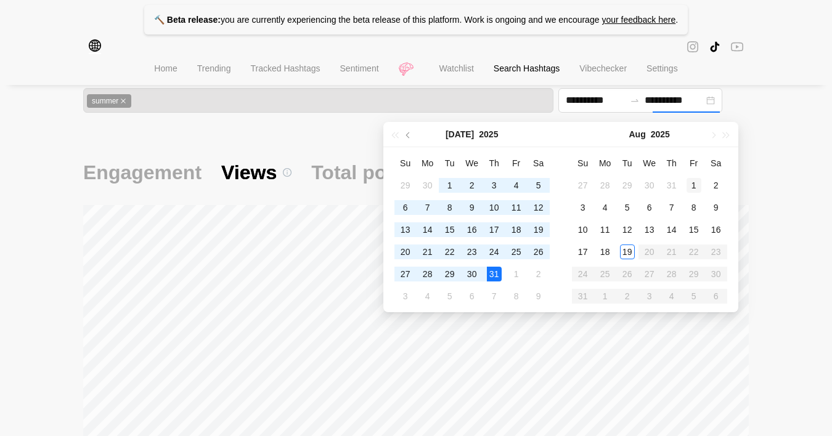
type input "**********"
click at [690, 185] on div "1" at bounding box center [694, 185] width 15 height 15
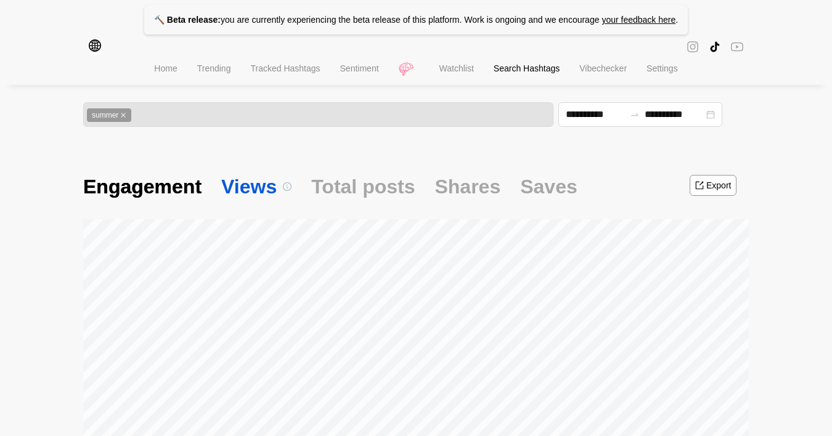
click at [247, 199] on span "Views" at bounding box center [256, 187] width 70 height 26
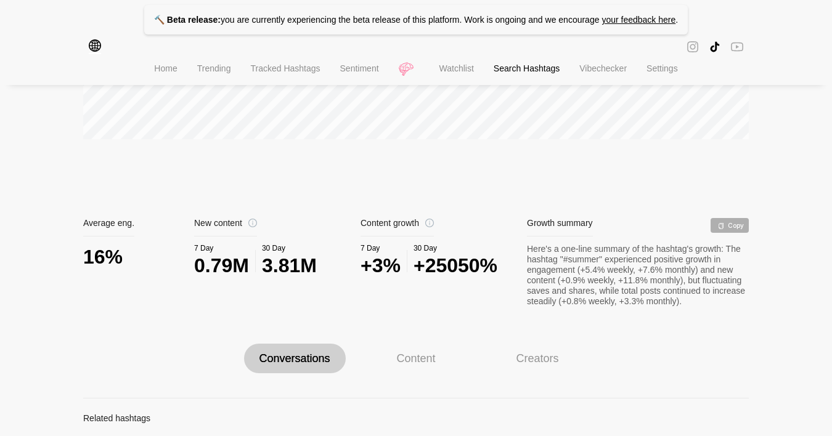
scroll to position [442, 0]
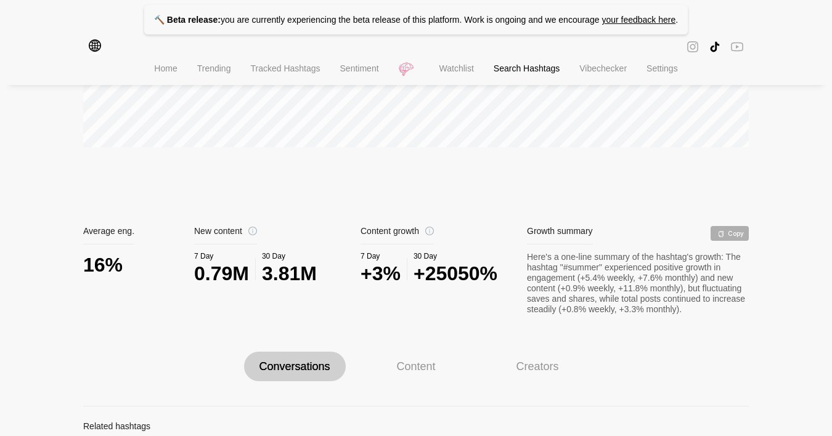
click at [611, 283] on div "Here's a one-line summary of the hashtag's growth: The hashtag "#summer" experi…" at bounding box center [638, 283] width 222 height 63
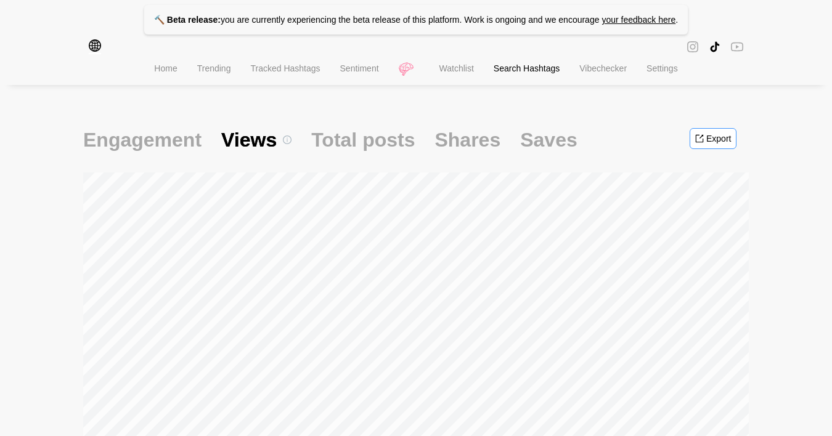
click at [719, 135] on div "Export" at bounding box center [718, 139] width 25 height 10
click at [720, 165] on div "Share as CSV" at bounding box center [713, 165] width 57 height 14
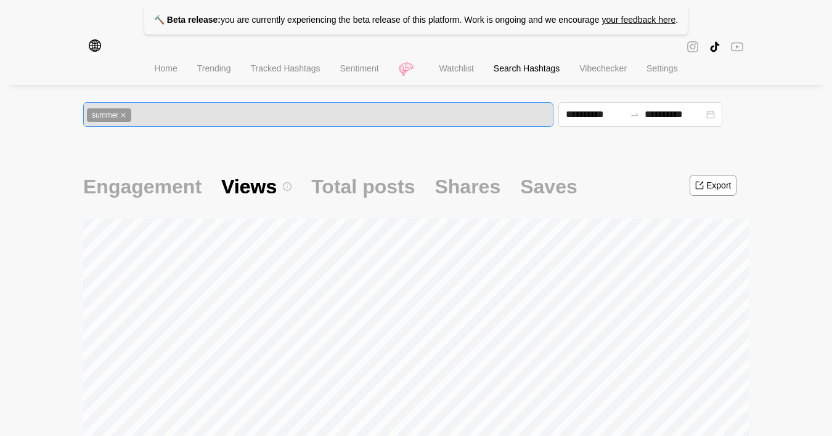
click at [129, 117] on span "summer" at bounding box center [109, 115] width 44 height 14
click at [126, 116] on icon "close" at bounding box center [123, 115] width 5 height 5
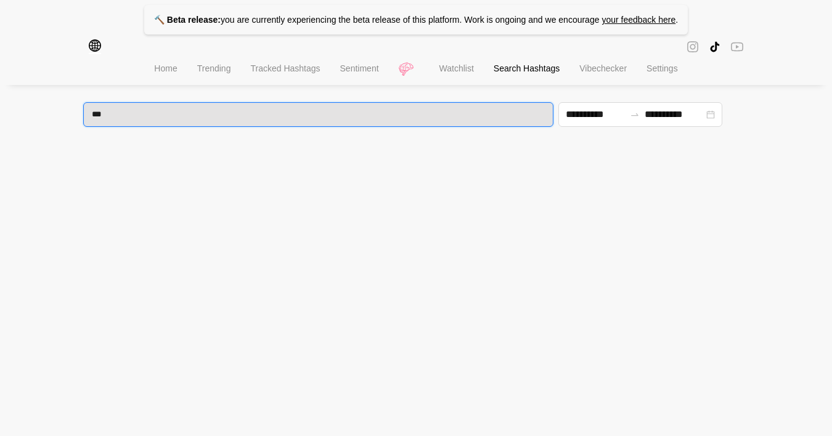
type input "***"
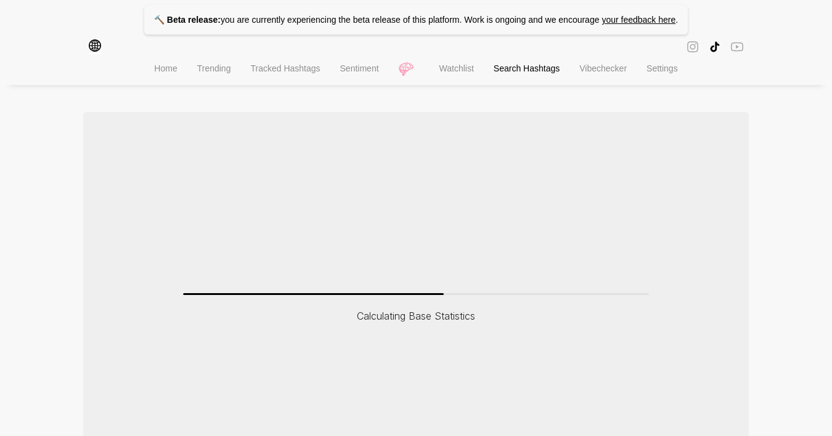
scroll to position [54, 0]
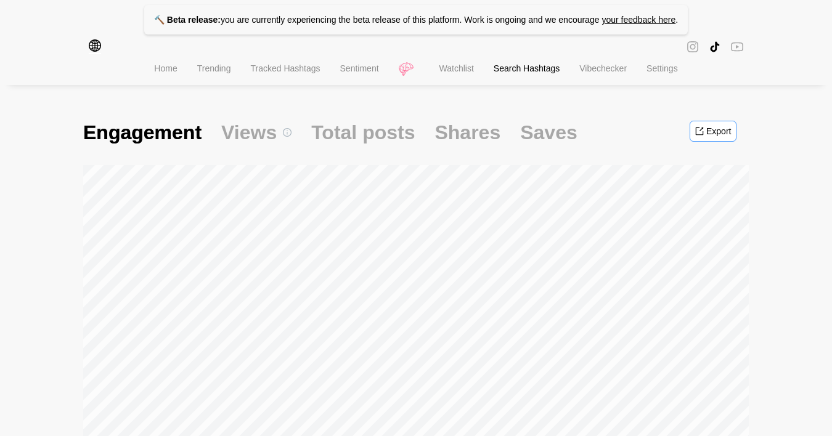
click at [704, 126] on div "Export" at bounding box center [713, 131] width 47 height 21
click at [720, 158] on div "Share as CSV" at bounding box center [713, 157] width 57 height 14
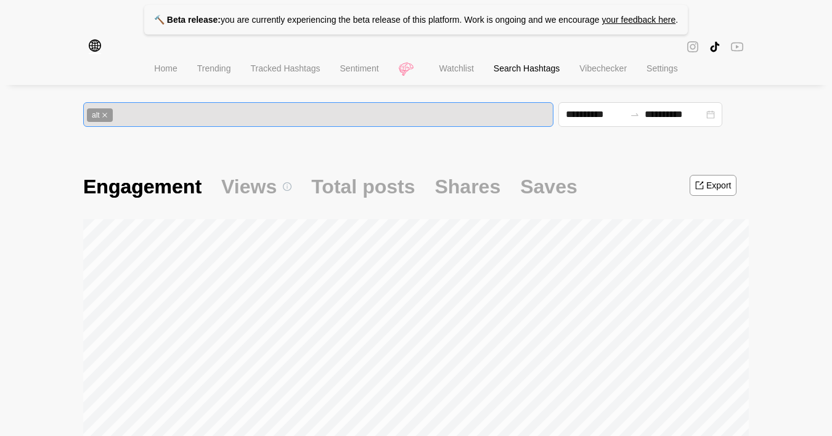
click at [107, 116] on icon "close" at bounding box center [104, 115] width 5 height 5
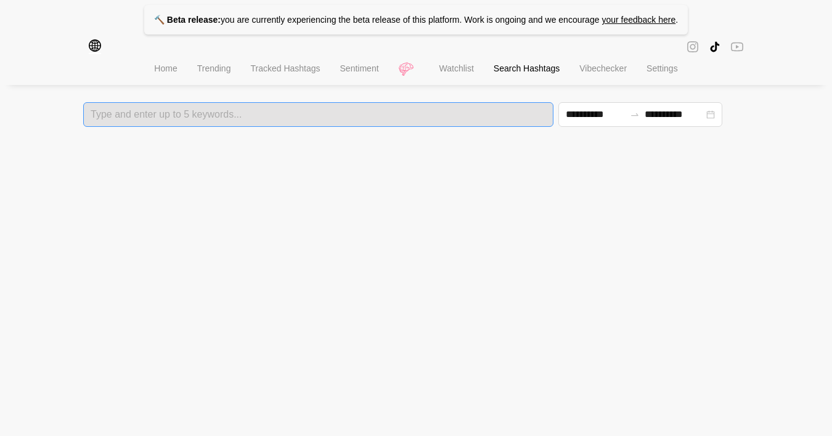
click at [121, 116] on div at bounding box center [318, 114] width 463 height 9
type input "****"
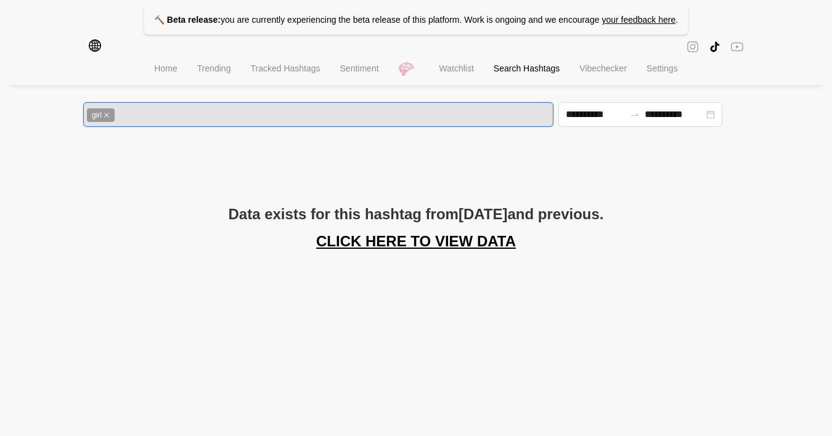
click at [107, 115] on icon "close" at bounding box center [106, 115] width 5 height 5
type input "****"
type input "*****"
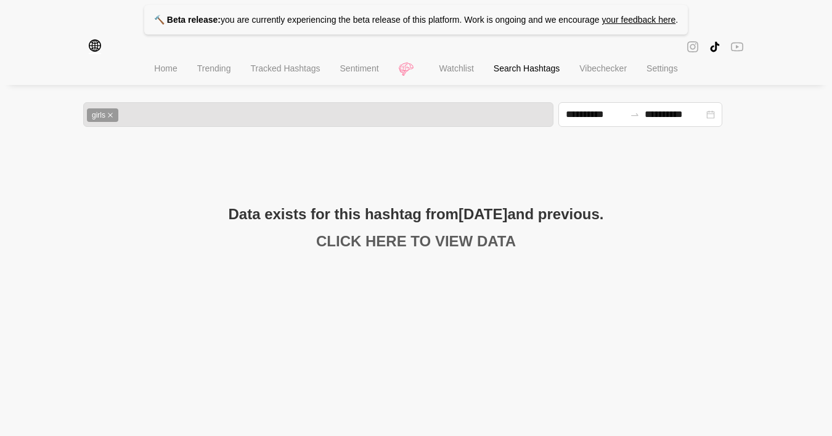
click at [450, 245] on link "CLICK HERE TO VIEW DATA" at bounding box center [416, 241] width 200 height 17
type input "**********"
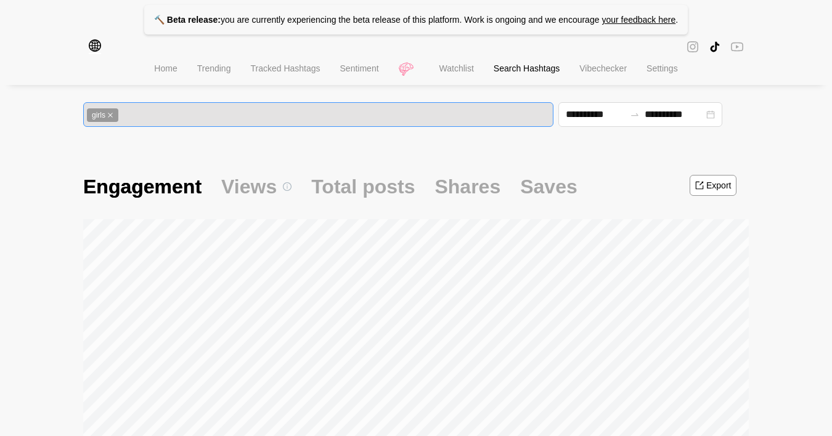
click at [148, 124] on div "girls" at bounding box center [318, 114] width 470 height 25
click at [113, 116] on icon "close" at bounding box center [110, 115] width 6 height 6
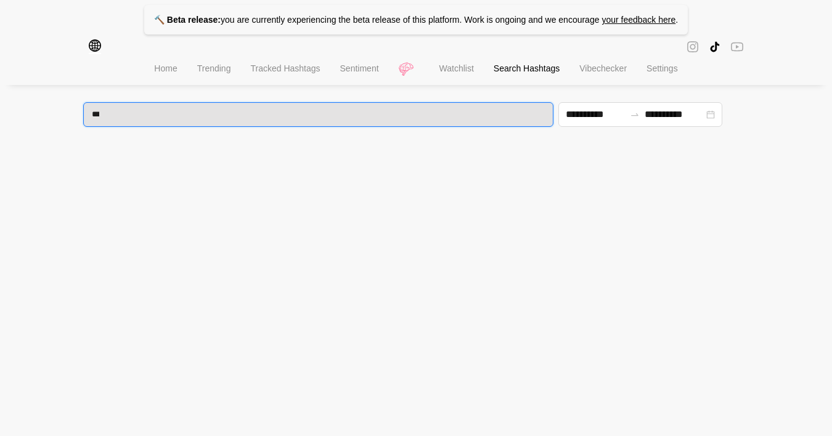
type input "****"
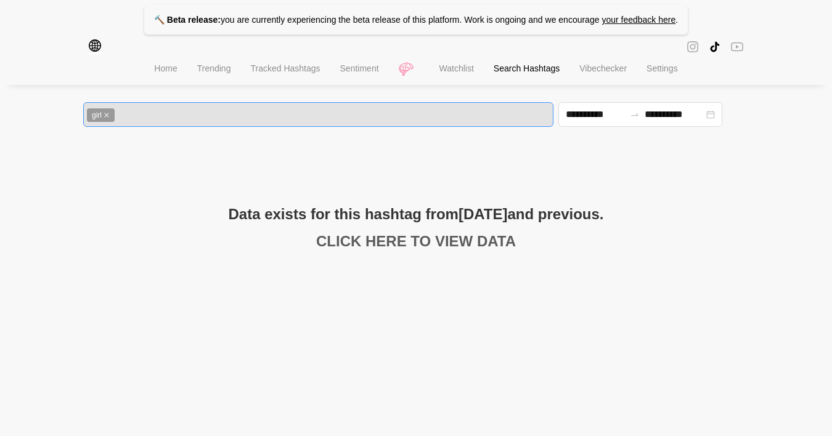
click at [407, 248] on link "CLICK HERE TO VIEW DATA" at bounding box center [416, 241] width 200 height 17
type input "**********"
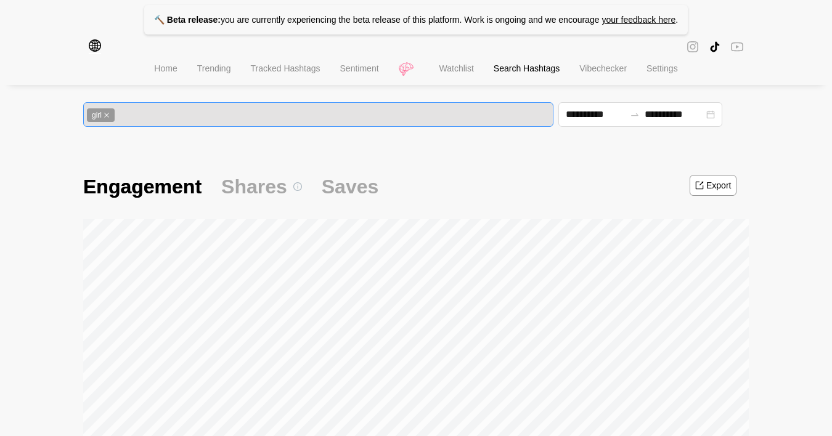
click at [111, 117] on span "girl" at bounding box center [101, 115] width 28 height 14
click at [107, 114] on icon "close" at bounding box center [107, 115] width 6 height 6
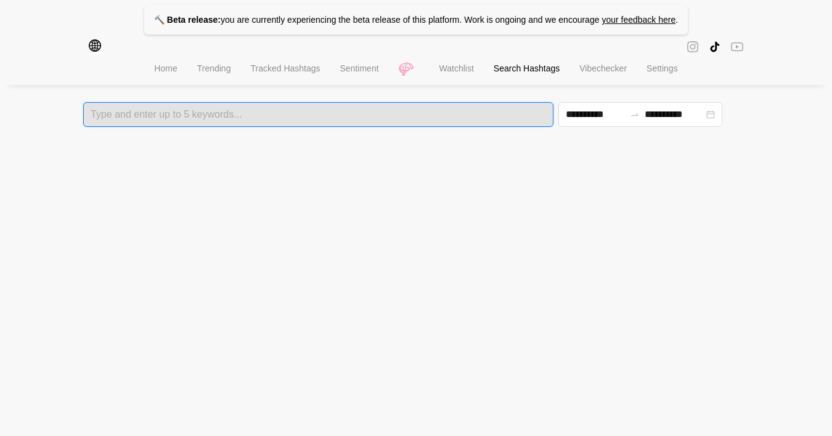
click at [111, 116] on div at bounding box center [318, 114] width 463 height 9
type input "*******"
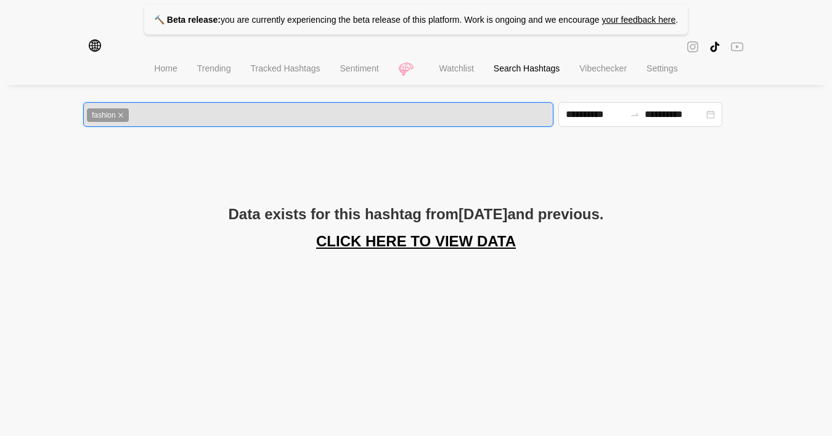
click at [394, 232] on div "Data exists for this hashtag from August 16, 2025 and previous. CLICK HERE TO V…" at bounding box center [416, 228] width 666 height 44
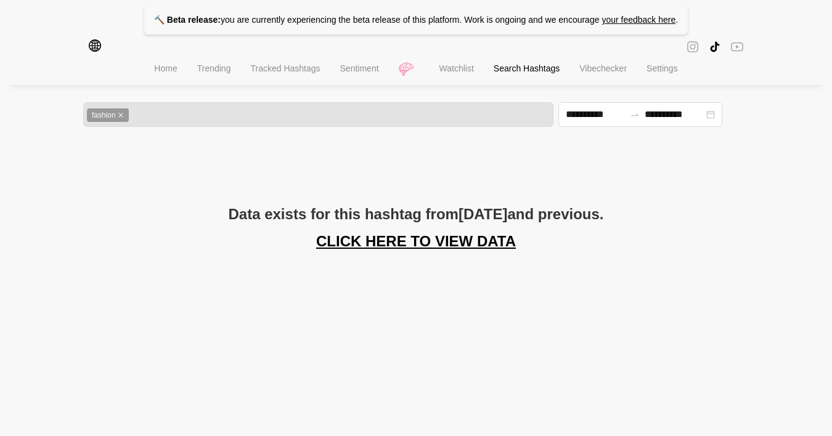
click at [402, 250] on html "**********" at bounding box center [416, 125] width 832 height 250
click at [397, 245] on link "CLICK HERE TO VIEW DATA" at bounding box center [416, 241] width 200 height 17
type input "**********"
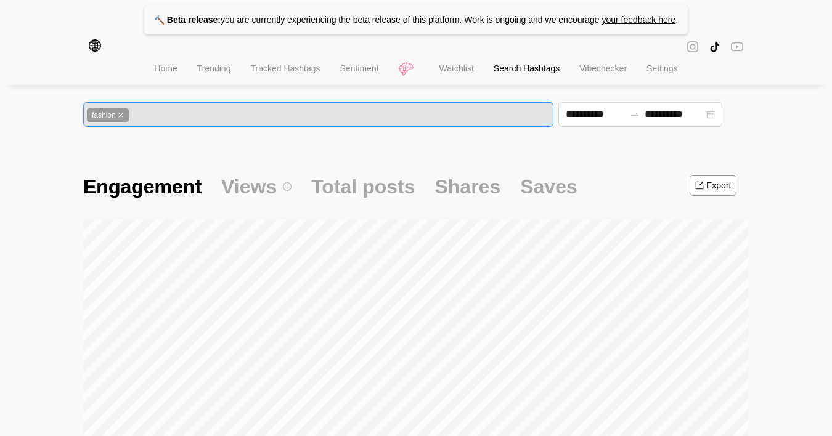
click at [124, 115] on icon "close" at bounding box center [121, 115] width 6 height 6
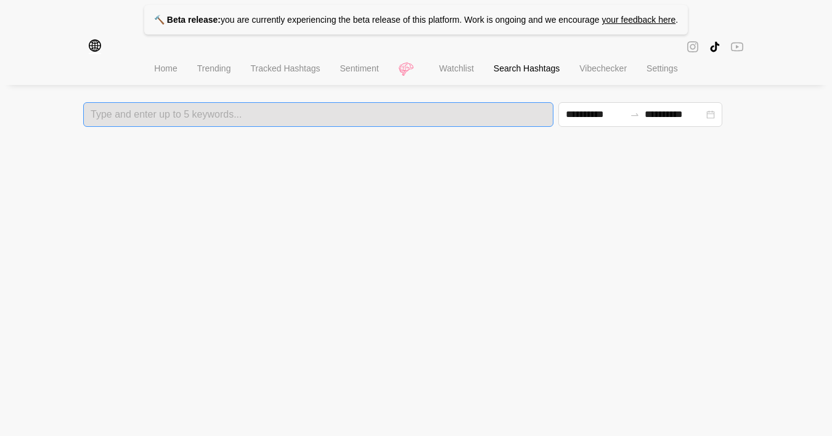
click at [124, 115] on div at bounding box center [318, 114] width 463 height 9
type input "*"
paste input "********"
type input "********"
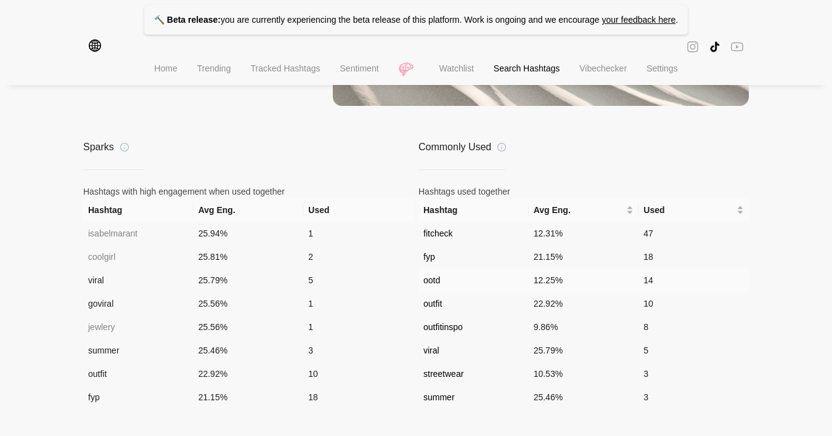
scroll to position [1, 0]
